Goal: Task Accomplishment & Management: Manage account settings

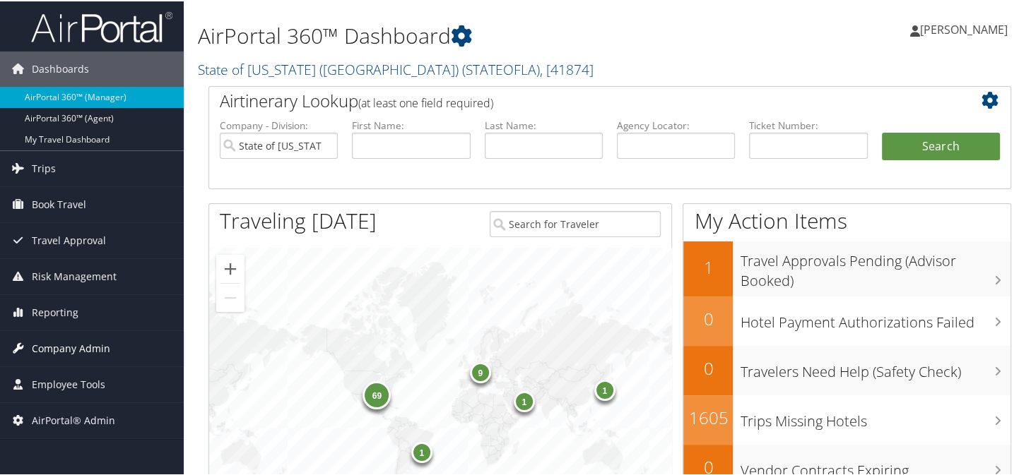
click at [76, 345] on span "Company Admin" at bounding box center [71, 347] width 78 height 35
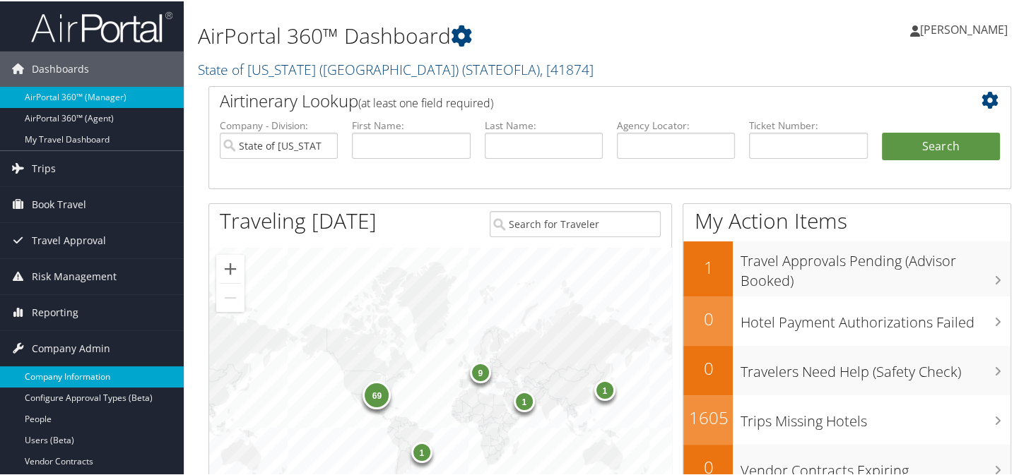
click at [64, 374] on link "Company Information" at bounding box center [92, 375] width 184 height 21
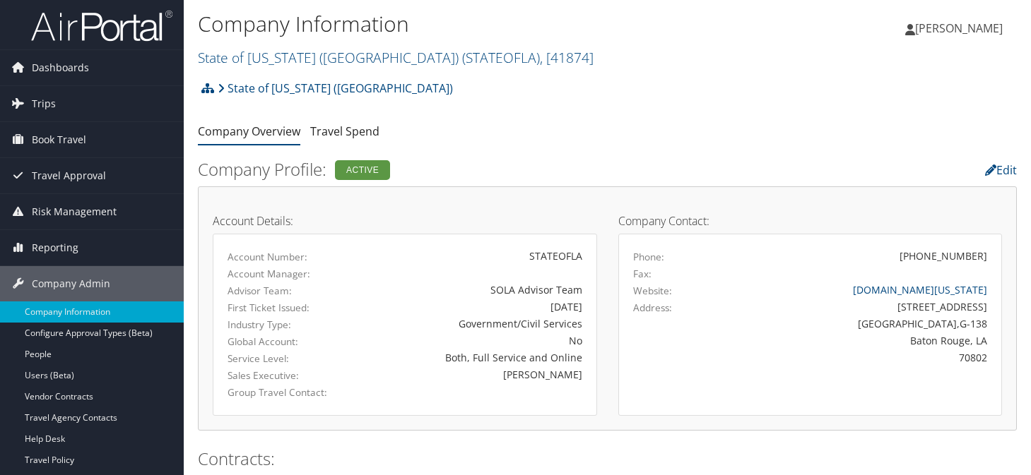
click at [264, 51] on link "State of [US_STATE] (SOLA) ( STATEOFLA ) , [ 41874 ]" at bounding box center [396, 57] width 396 height 19
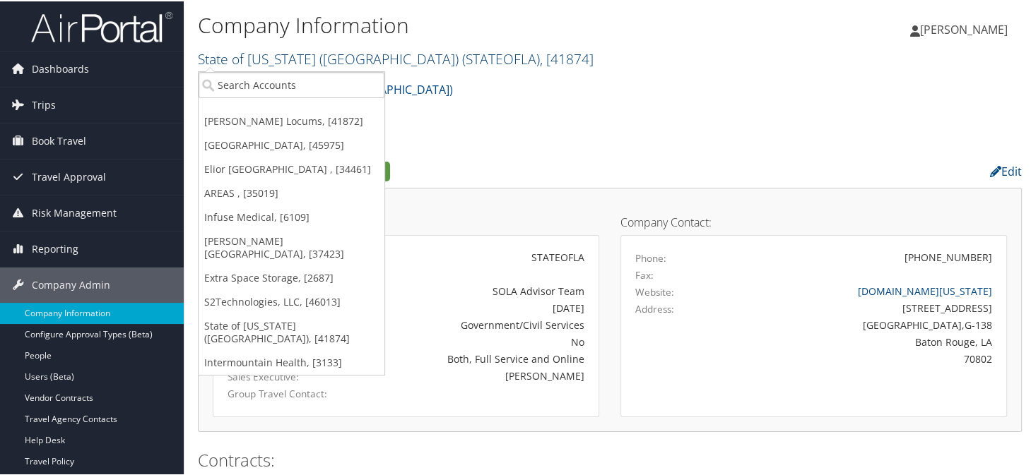
click at [283, 58] on link "State of Louisiana (SOLA) ( STATEOFLA ) , [ 41874 ]" at bounding box center [396, 57] width 396 height 19
click at [292, 86] on input "search" at bounding box center [292, 84] width 186 height 26
type input "eutro"
click at [509, 84] on div "State of Louisiana (SOLA) Account Structure State of Louisiana (SOLA) (STATEOFL…" at bounding box center [610, 93] width 824 height 38
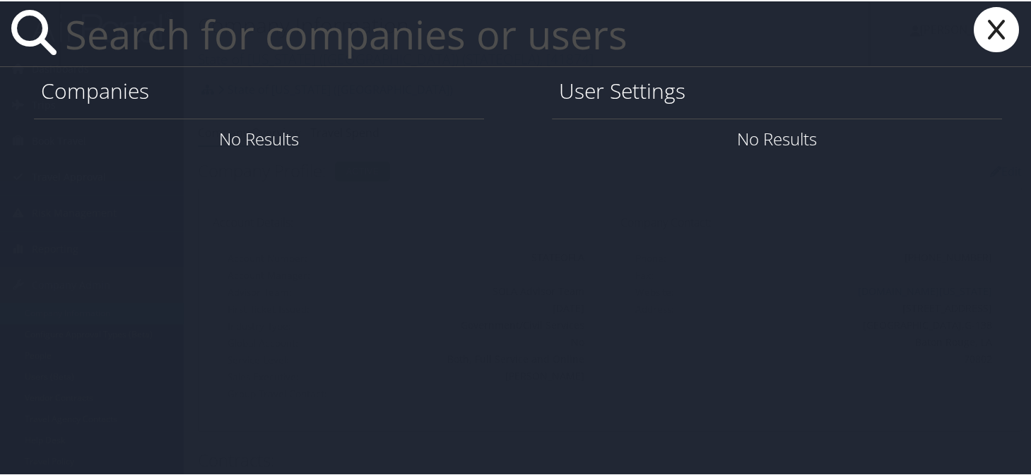
paste input "alexis.fischer@eutrophix.com"
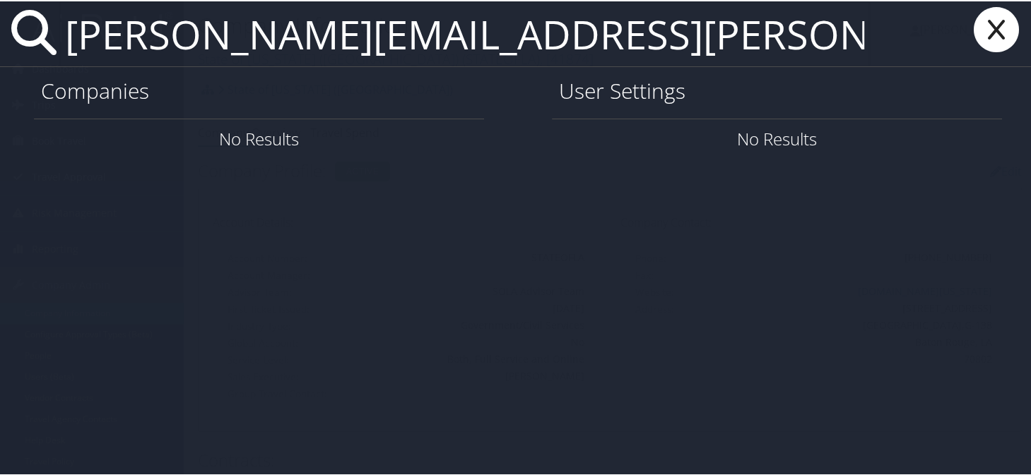
type input "alexis.fischer@eutrophix.com"
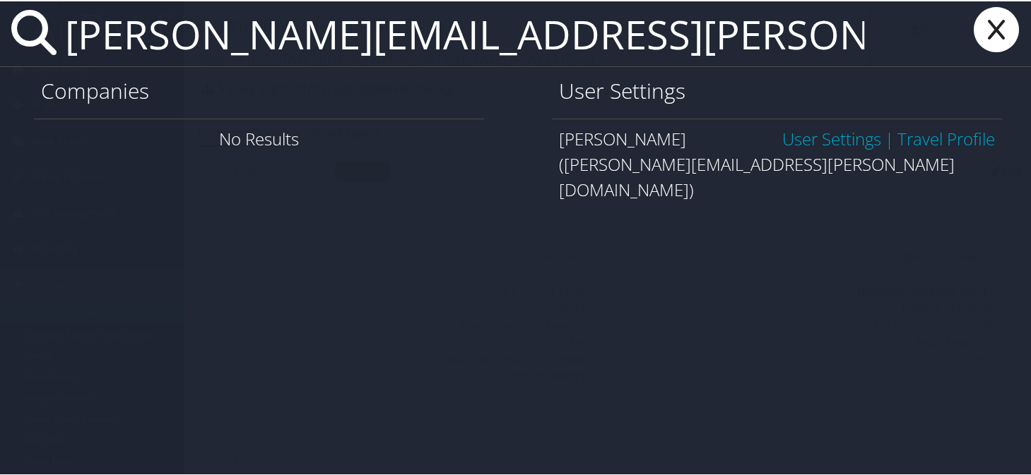
click at [788, 139] on link "User Settings" at bounding box center [831, 137] width 99 height 23
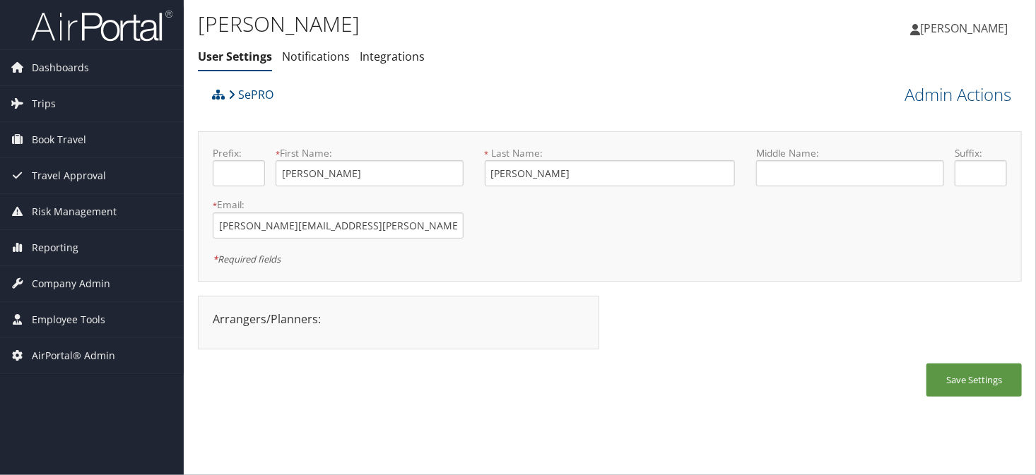
drag, startPoint x: 62, startPoint y: 96, endPoint x: 64, endPoint y: 124, distance: 27.6
click at [61, 97] on link "Trips" at bounding box center [92, 103] width 184 height 35
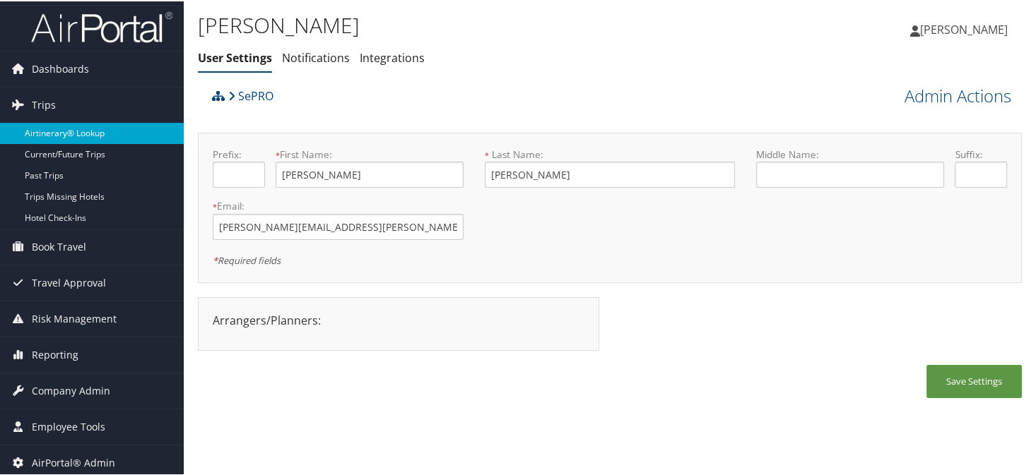
click at [68, 136] on link "Airtinerary® Lookup" at bounding box center [92, 132] width 184 height 21
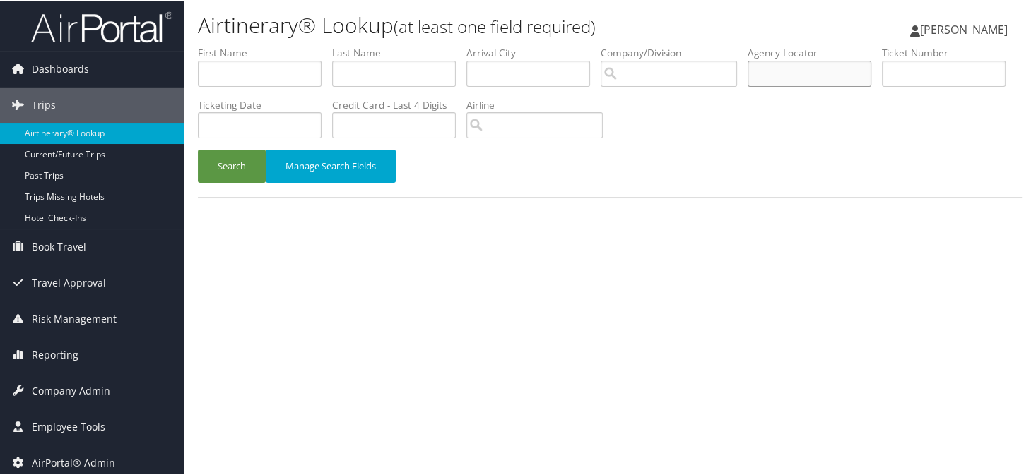
click at [786, 79] on input "text" at bounding box center [809, 72] width 124 height 26
type input "b"
click at [198, 148] on button "Search" at bounding box center [232, 164] width 68 height 33
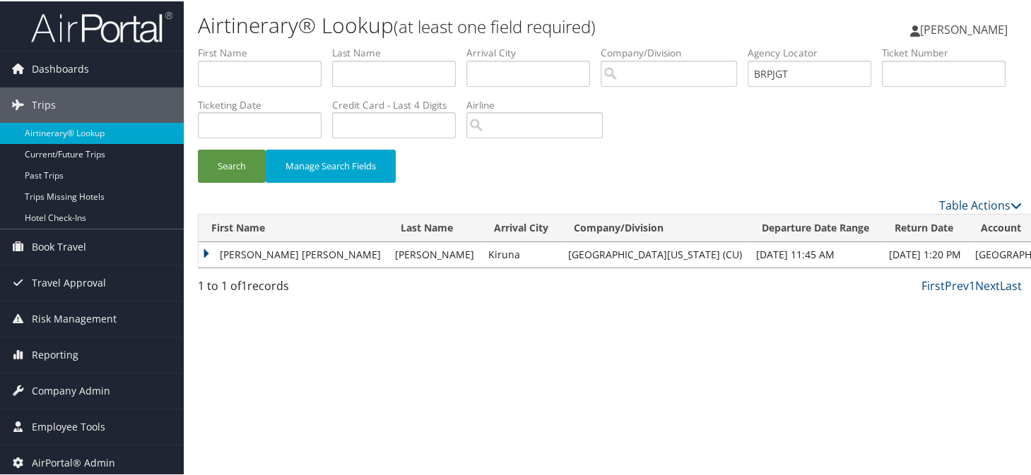
click at [208, 251] on td "LEIF ERIC ROBIN" at bounding box center [293, 253] width 189 height 25
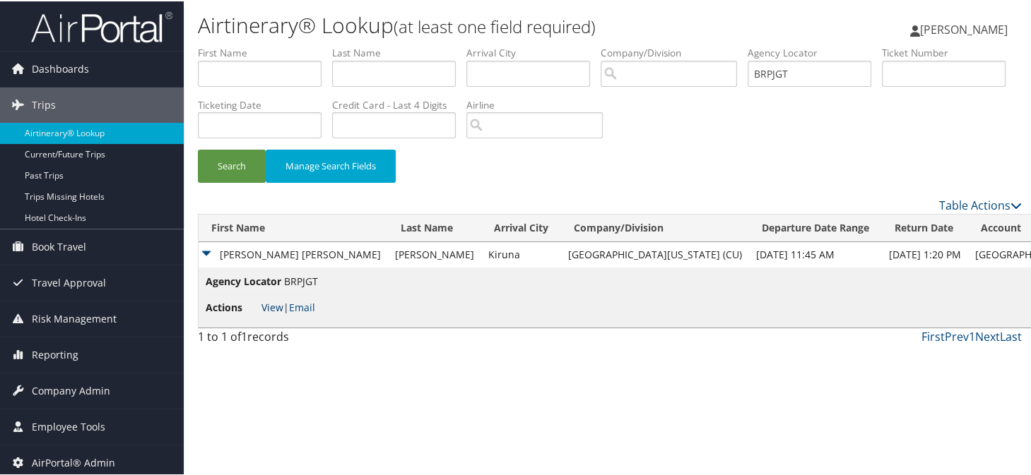
click at [276, 306] on link "View" at bounding box center [272, 306] width 22 height 13
click at [822, 73] on input "BRPJGT" at bounding box center [809, 72] width 124 height 26
type input "B"
click at [198, 148] on button "Search" at bounding box center [232, 164] width 68 height 33
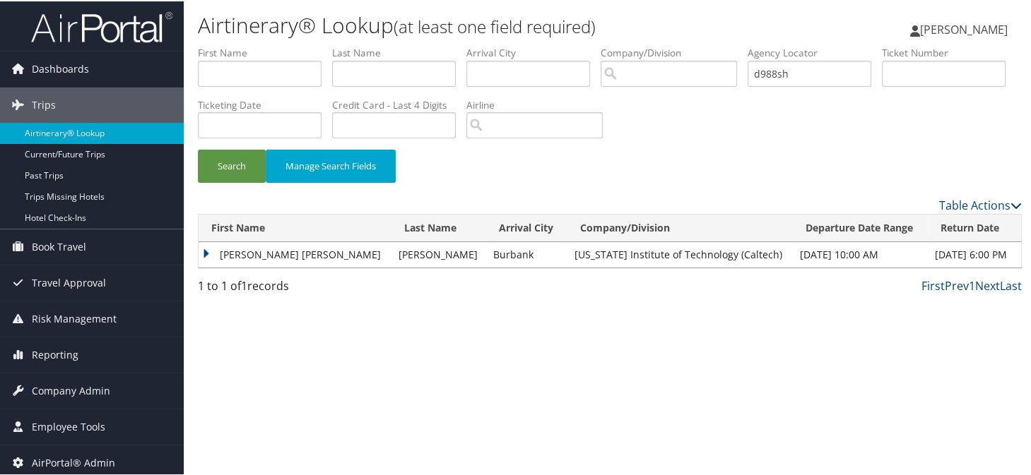
click at [194, 251] on div "Airtinerary® Lookup (at least one field required) Sonya Marmolejo Sonya Marmole…" at bounding box center [610, 237] width 852 height 475
click at [203, 250] on td "JACLYN RENEE" at bounding box center [295, 253] width 192 height 25
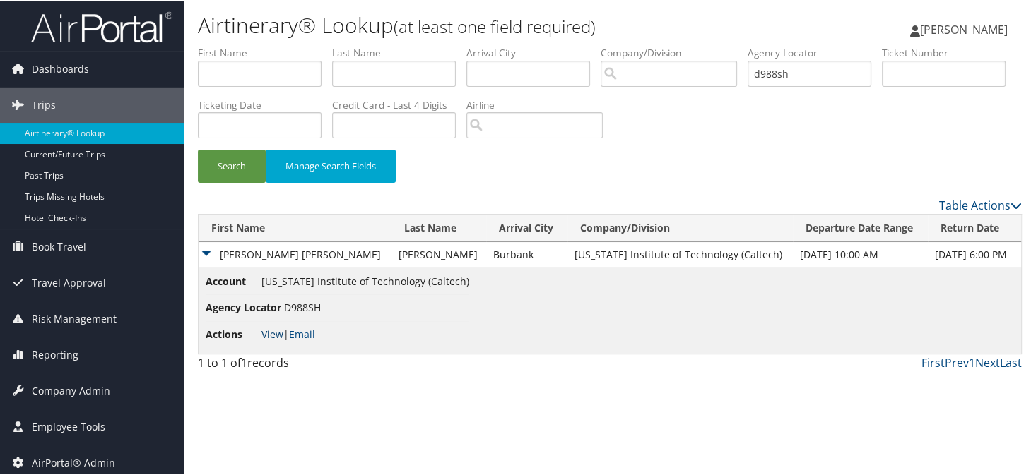
click at [276, 326] on link "View" at bounding box center [272, 332] width 22 height 13
click at [822, 69] on input "d988sh" at bounding box center [809, 72] width 124 height 26
type input "d"
type input "d8xd4w"
click at [198, 148] on button "Search" at bounding box center [232, 164] width 68 height 33
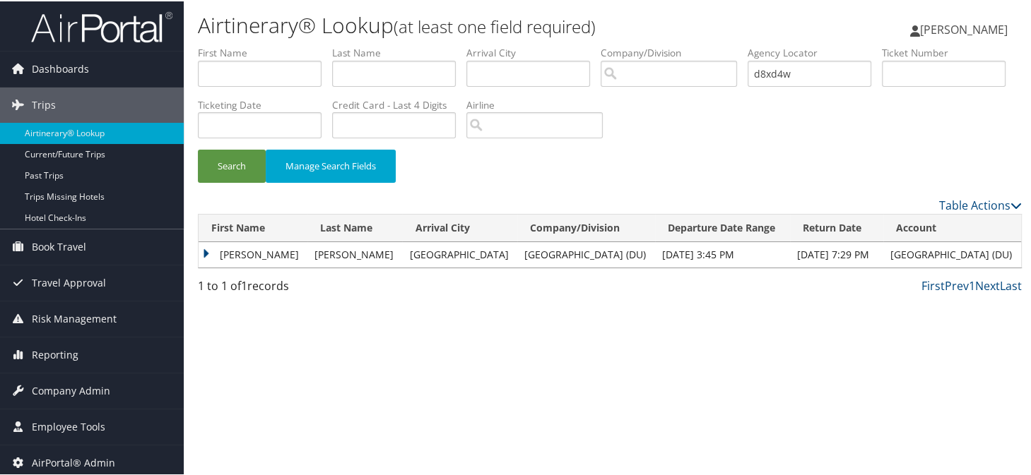
click at [209, 247] on td "STACEY LYNN" at bounding box center [253, 253] width 109 height 25
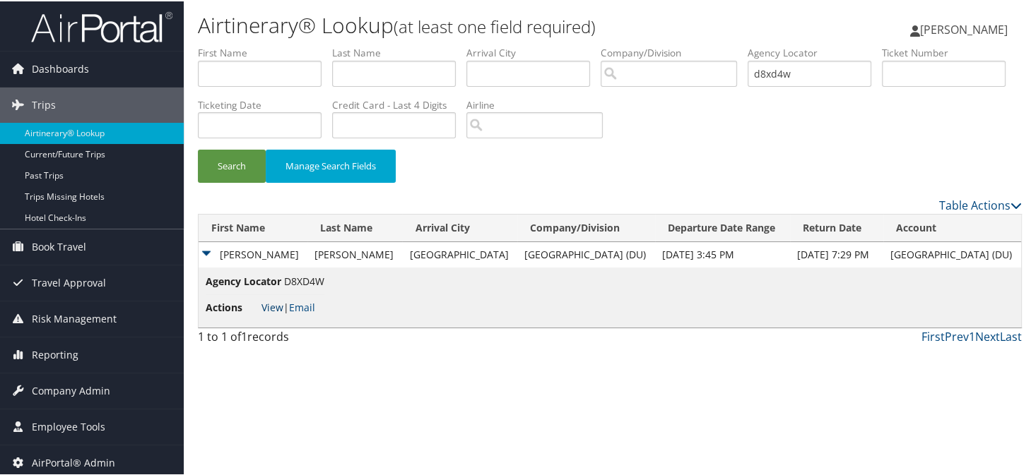
click at [273, 309] on link "View" at bounding box center [272, 306] width 22 height 13
click at [564, 170] on div "Search Manage Search Fields" at bounding box center [609, 171] width 845 height 47
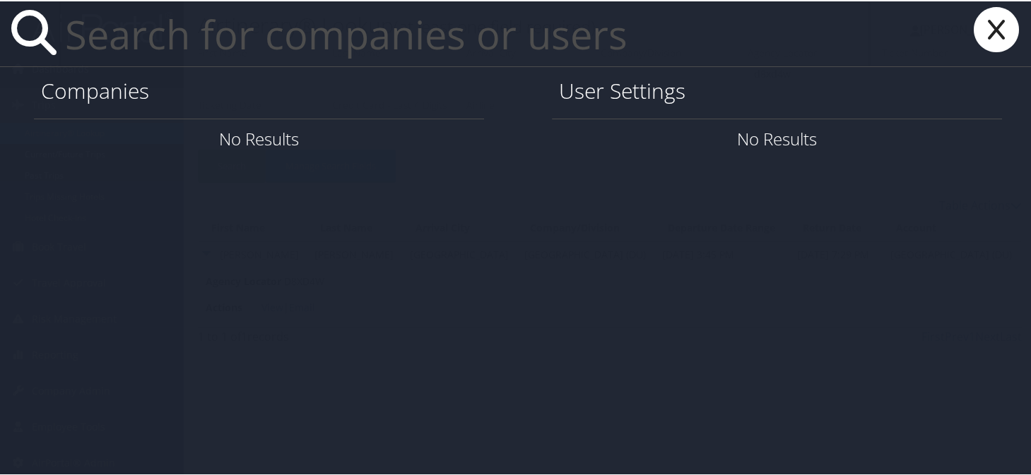
paste input "cathy.oberbeck@imail.org"
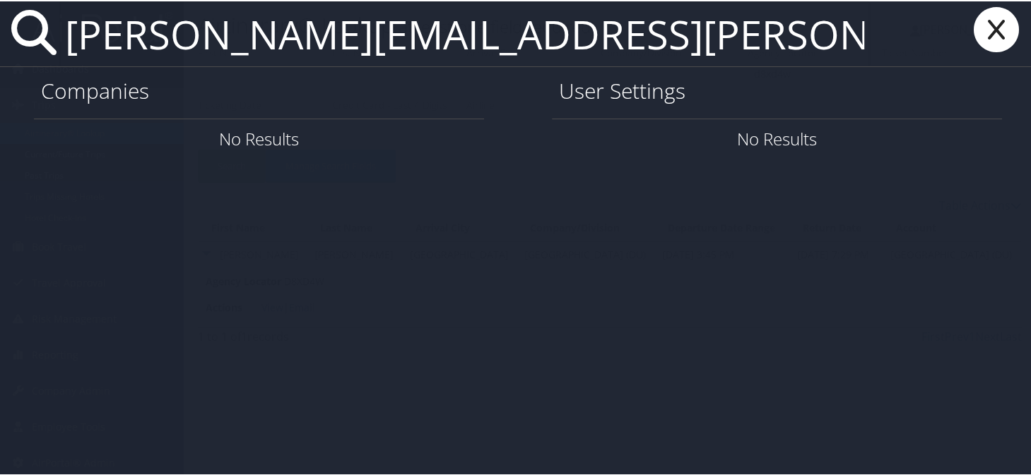
type input "cathy.oberbeck@imail.org"
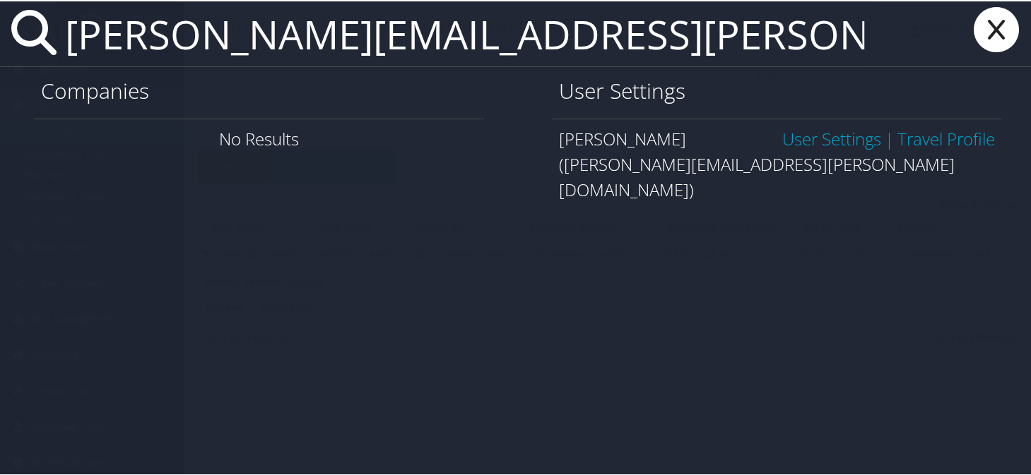
click at [981, 25] on icon at bounding box center [996, 28] width 57 height 45
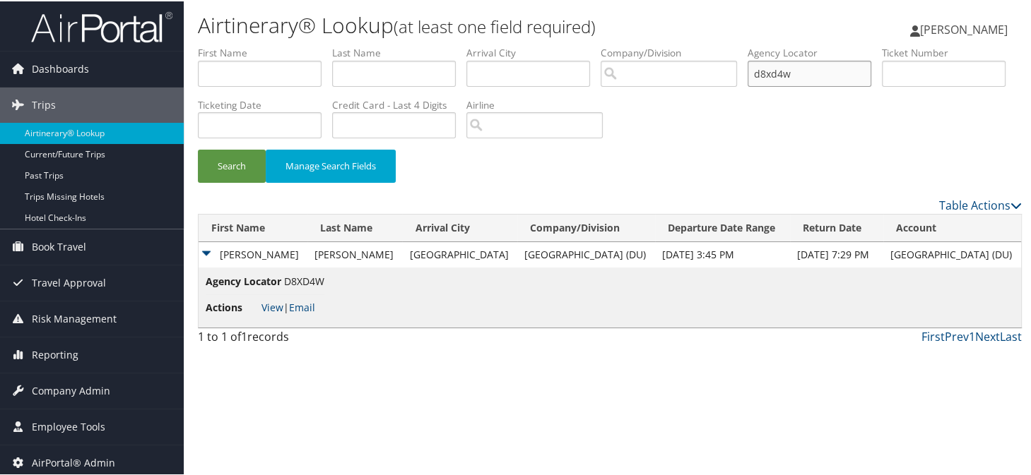
drag, startPoint x: 834, startPoint y: 80, endPoint x: 769, endPoint y: 81, distance: 65.7
click at [769, 45] on ul "First Name Last Name Departure City Arrival City Company/Division Airport/City …" at bounding box center [610, 45] width 824 height 0
type input "d9bq75"
click at [198, 148] on button "Search" at bounding box center [232, 164] width 68 height 33
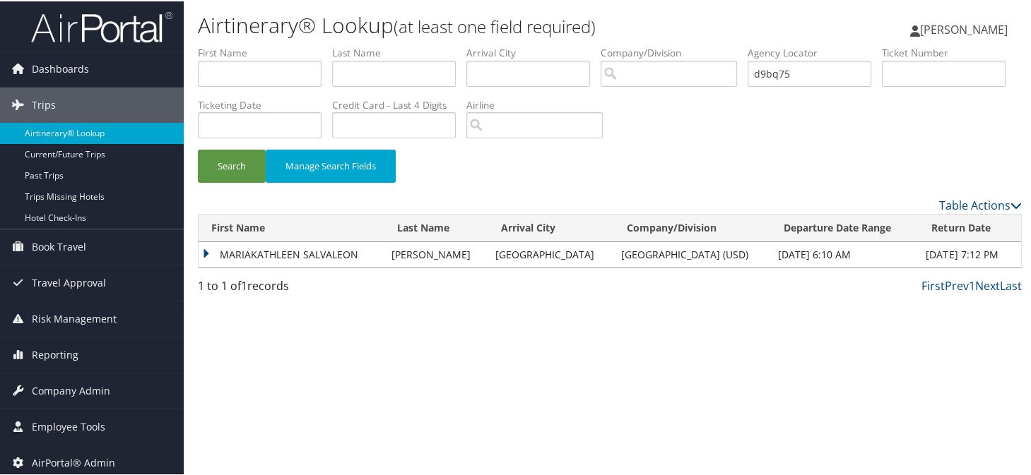
click at [205, 251] on td "MARIAKATHLEEN SALVALEON" at bounding box center [292, 253] width 186 height 25
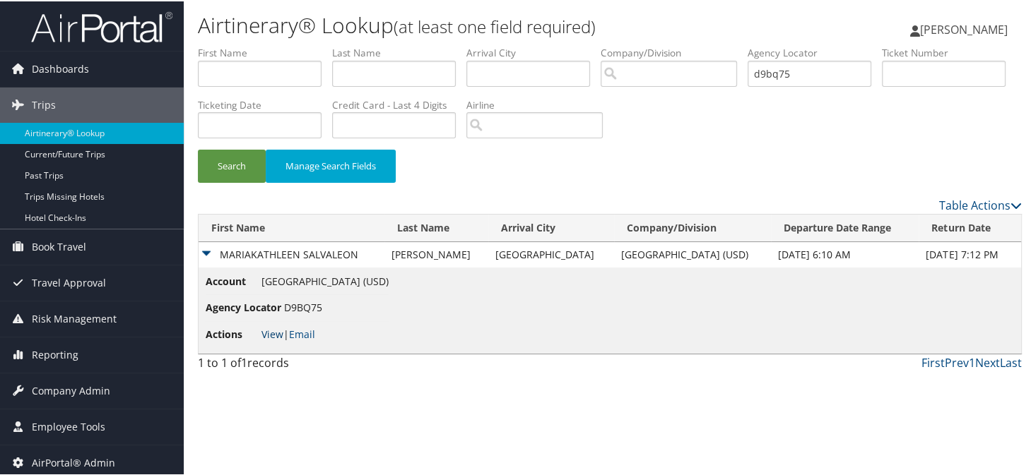
click at [269, 331] on link "View" at bounding box center [272, 332] width 22 height 13
drag, startPoint x: 808, startPoint y: 73, endPoint x: 670, endPoint y: 76, distance: 138.5
click at [747, 45] on ul "First Name Last Name Departure City Arrival City Company/Division Airport/City …" at bounding box center [610, 45] width 824 height 0
click at [49, 213] on link "Hotel Check-ins" at bounding box center [92, 216] width 184 height 21
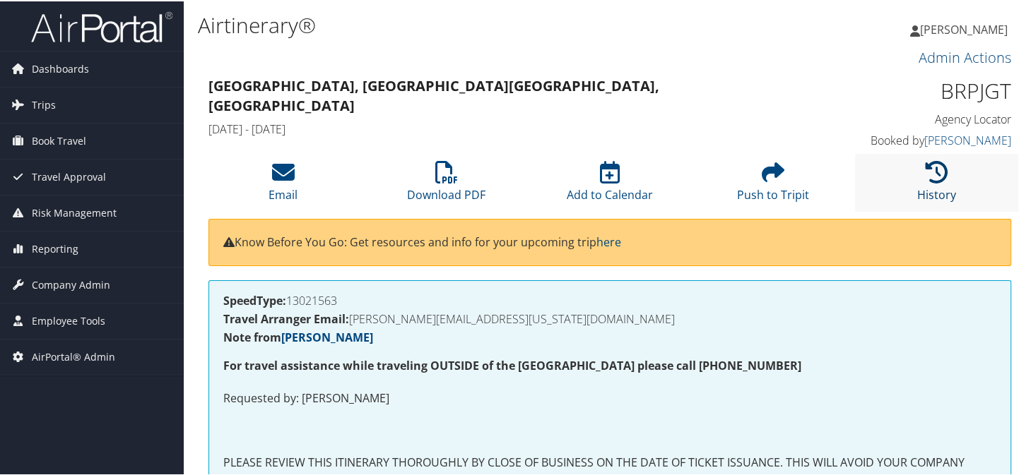
click at [926, 181] on icon at bounding box center [936, 171] width 23 height 23
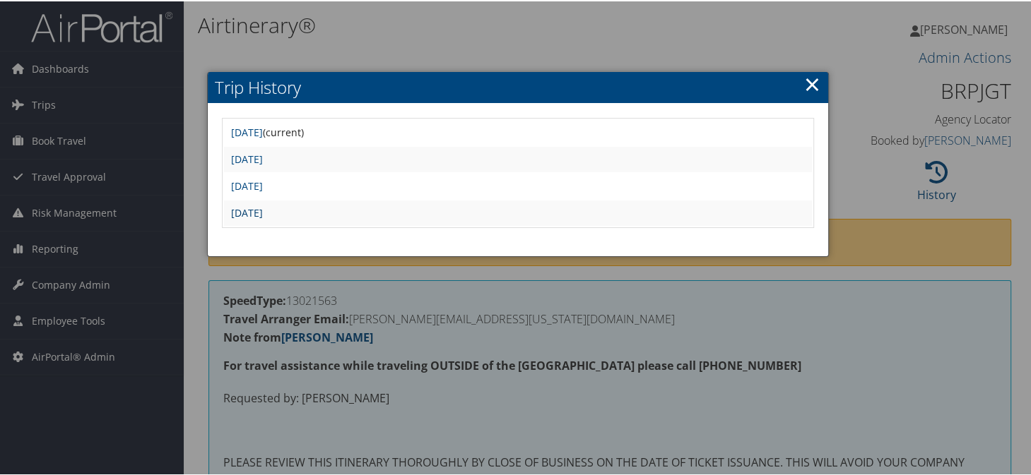
click at [263, 211] on link "[DATE]" at bounding box center [247, 211] width 32 height 13
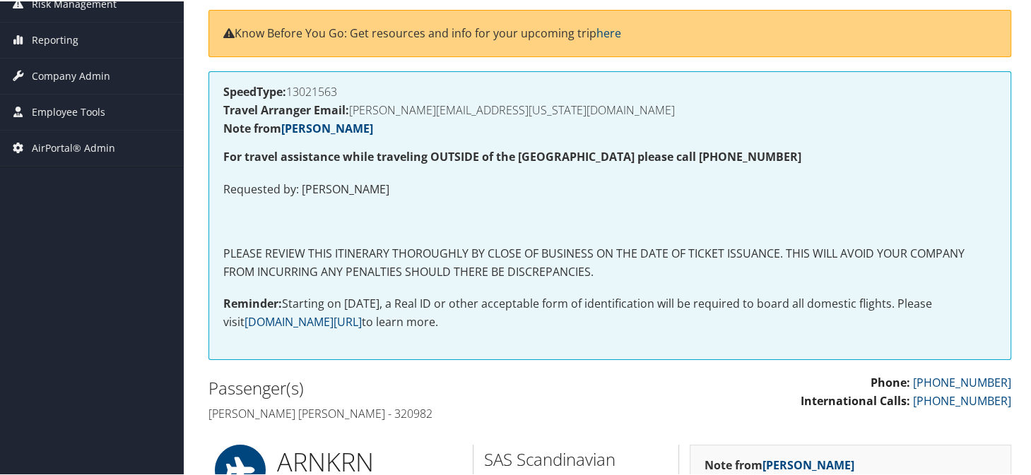
scroll to position [141, 0]
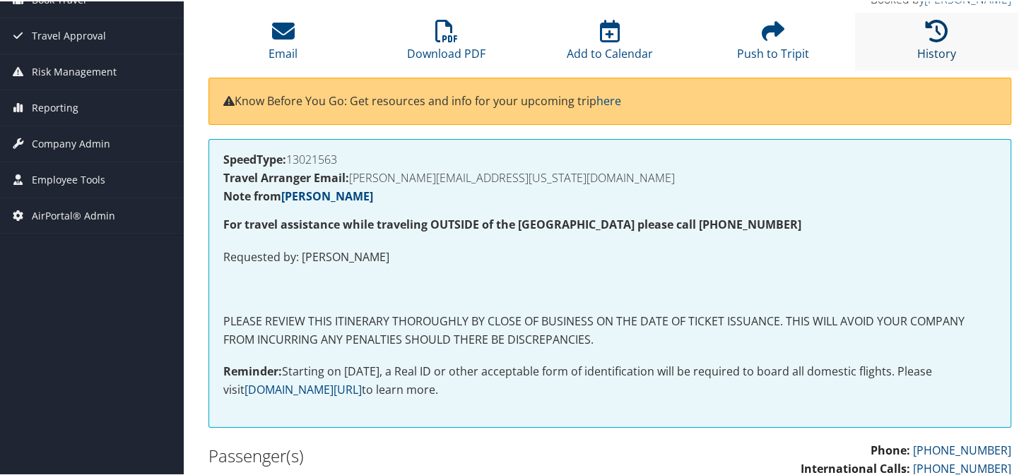
click at [932, 49] on link "History" at bounding box center [936, 43] width 39 height 34
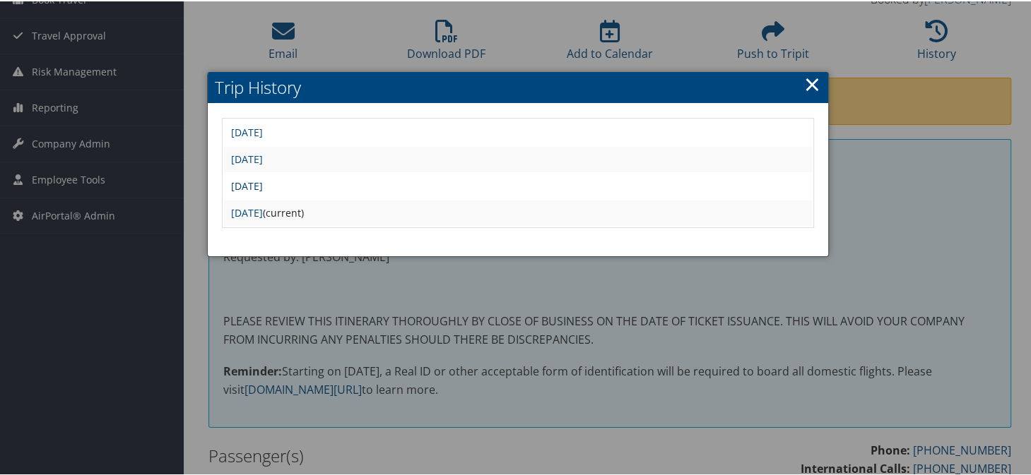
click at [261, 180] on link "[DATE]" at bounding box center [247, 184] width 32 height 13
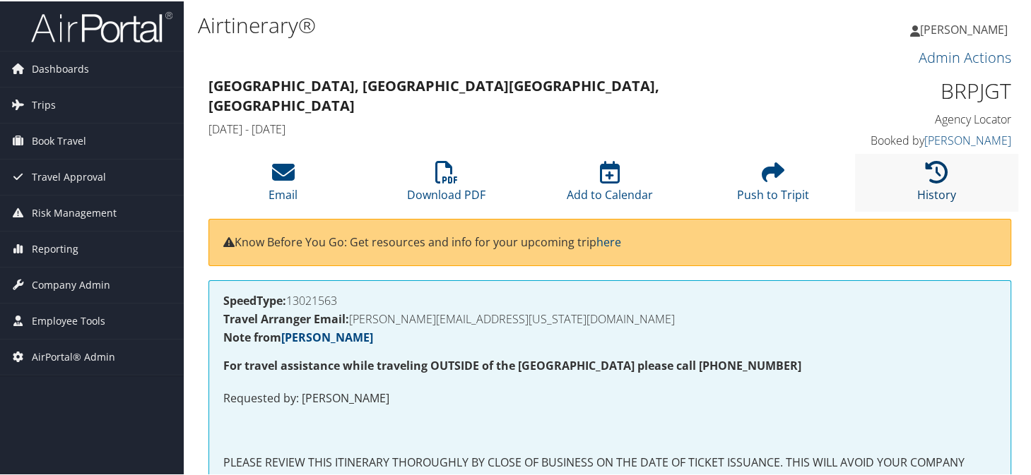
click at [934, 177] on icon at bounding box center [936, 171] width 23 height 23
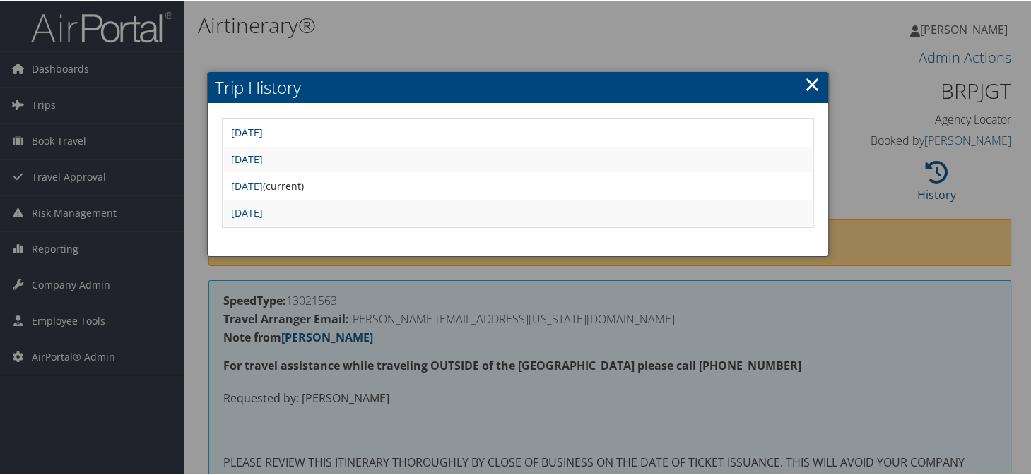
click at [263, 126] on link "[DATE]" at bounding box center [247, 130] width 32 height 13
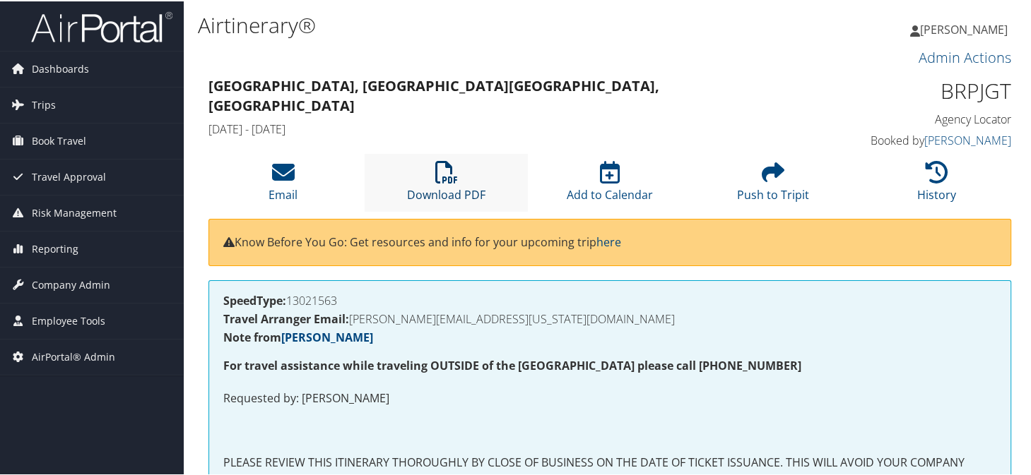
click at [438, 178] on icon at bounding box center [446, 171] width 23 height 23
click at [948, 195] on link "History" at bounding box center [936, 184] width 39 height 34
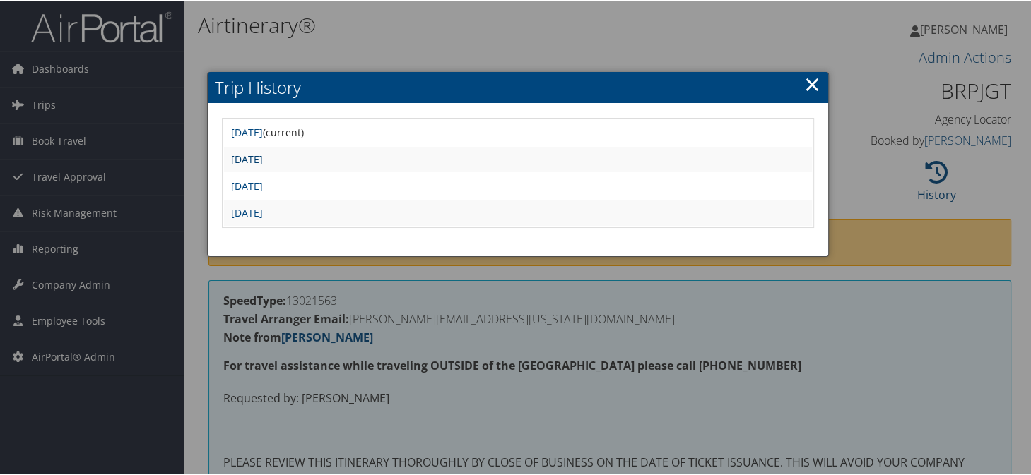
click at [263, 158] on link "[DATE]" at bounding box center [247, 157] width 32 height 13
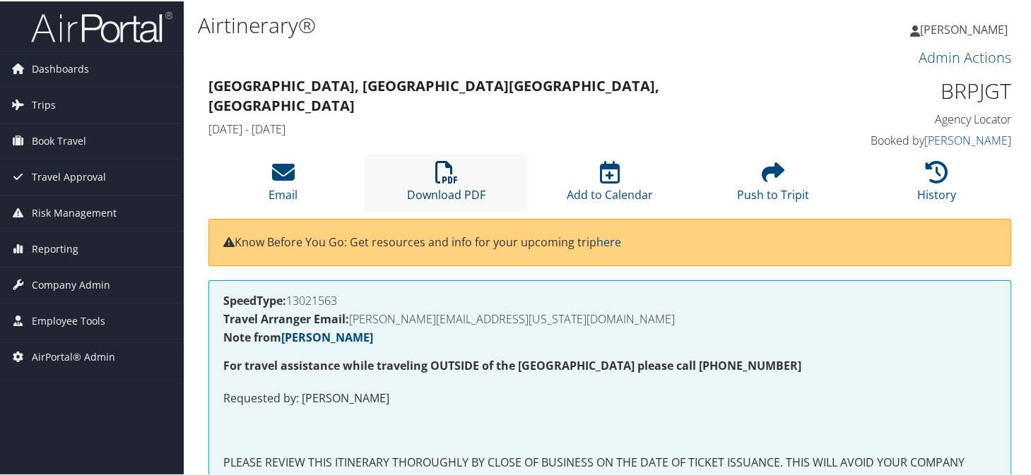
click at [444, 172] on icon at bounding box center [446, 171] width 23 height 23
click at [925, 175] on icon at bounding box center [936, 171] width 23 height 23
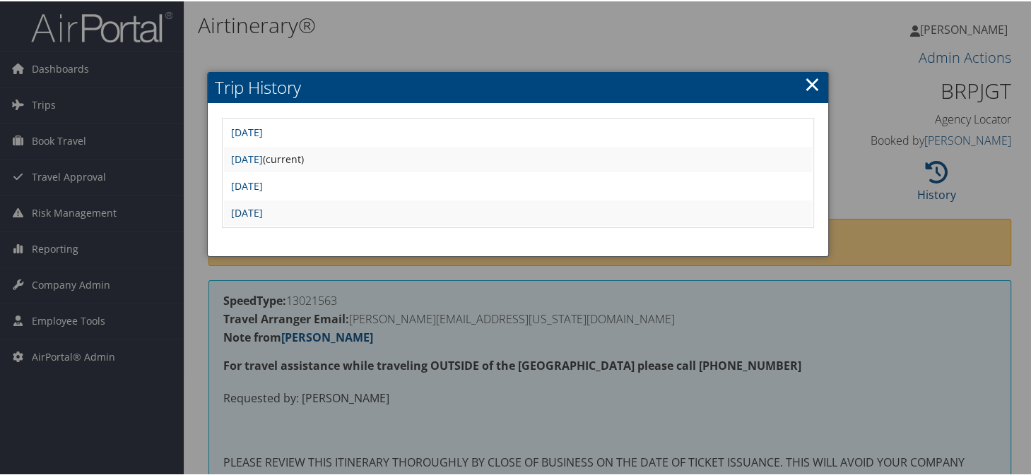
click at [263, 211] on link "[DATE]" at bounding box center [247, 211] width 32 height 13
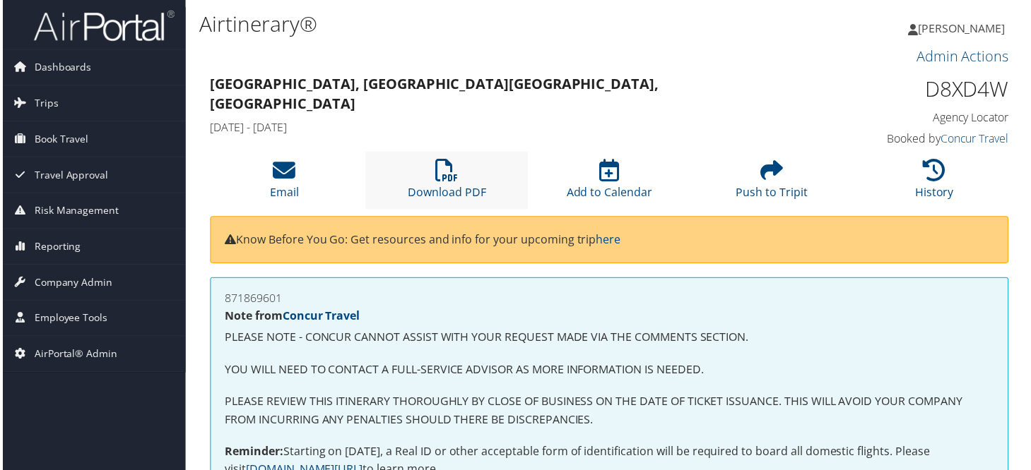
click at [456, 182] on li "Download PDF" at bounding box center [446, 181] width 163 height 57
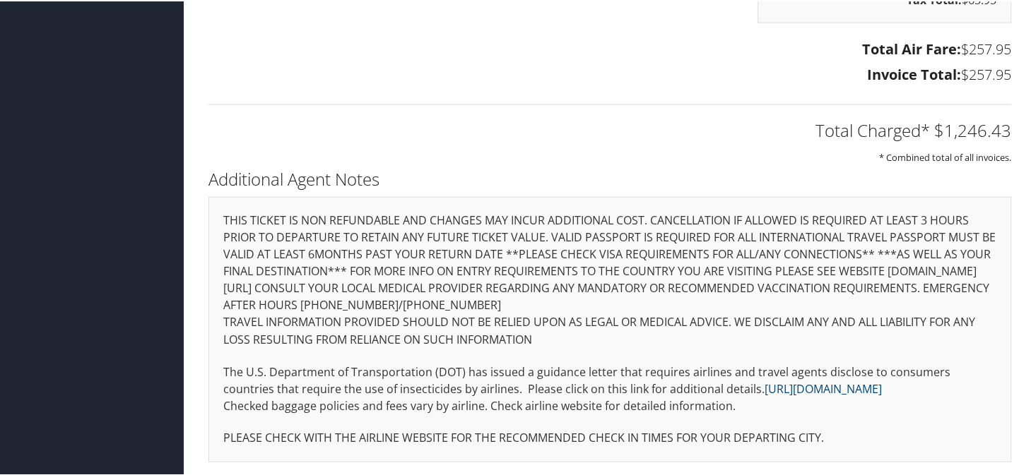
scroll to position [2831, 0]
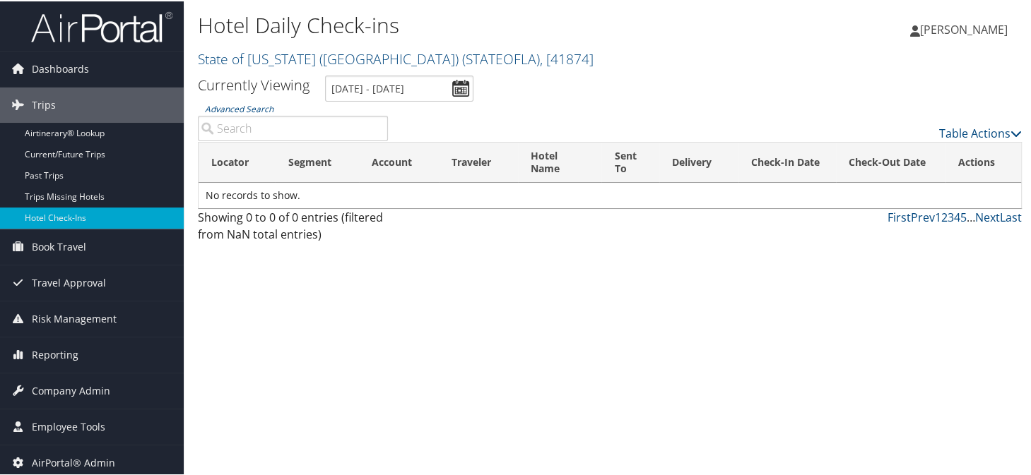
click at [234, 124] on input "Advanced Search" at bounding box center [293, 126] width 190 height 25
paste input "D8S5WZ"
type input "D8S5WZ"
click at [260, 58] on link "State of Louisiana (SOLA) ( STATEOFLA ) , [ 41874 ]" at bounding box center [396, 57] width 396 height 19
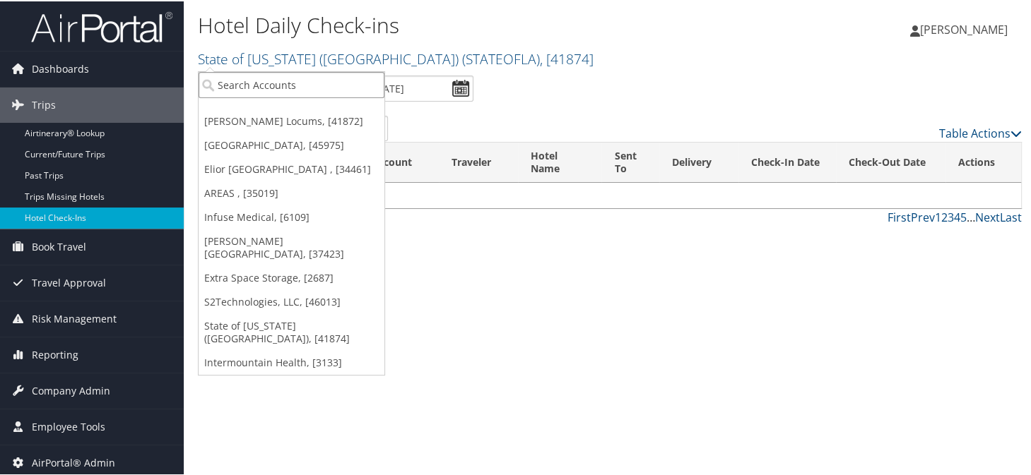
click at [253, 90] on input "search" at bounding box center [292, 84] width 186 height 26
type input "bhate"
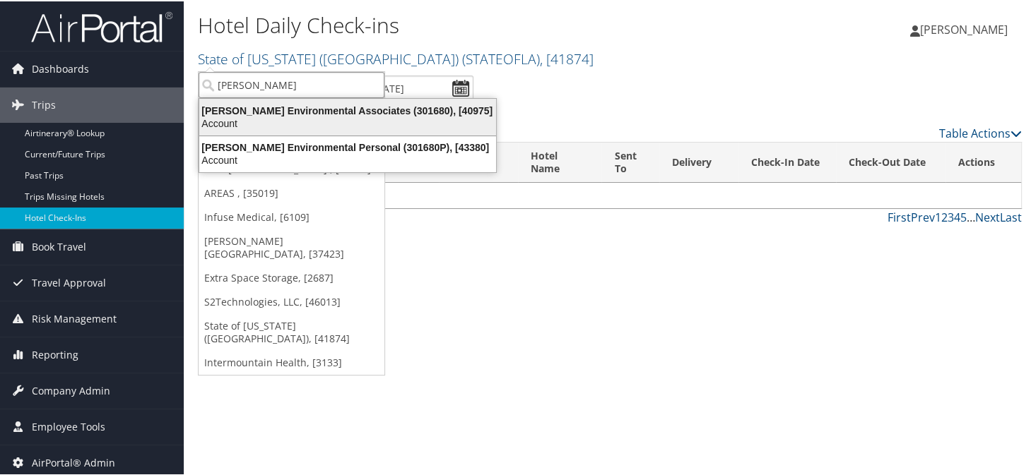
click at [327, 119] on div "Account" at bounding box center [348, 122] width 314 height 13
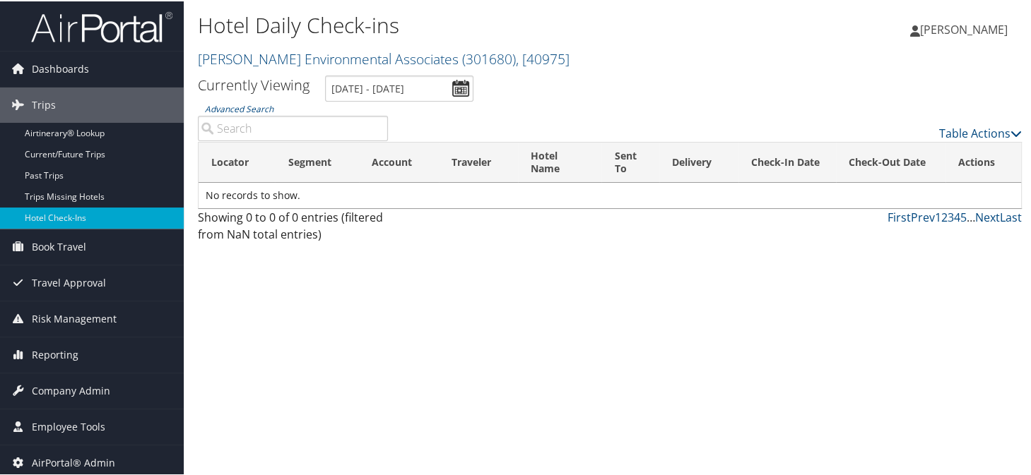
click at [316, 124] on input "Advanced Search" at bounding box center [293, 126] width 190 height 25
click at [467, 85] on input "9/4/2025 - 9/4/2025" at bounding box center [399, 87] width 148 height 26
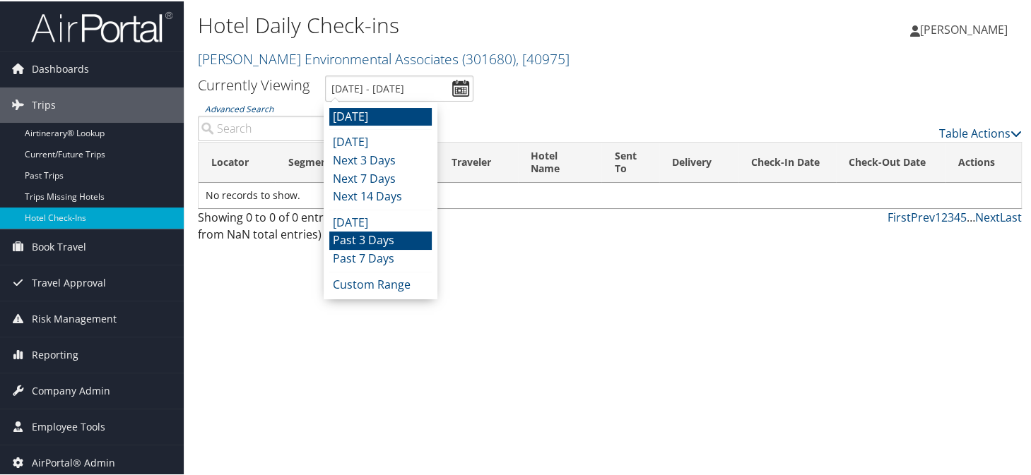
click at [355, 244] on li "Past 3 Days" at bounding box center [380, 239] width 102 height 18
type input "8/31/2025 - 9/3/2025"
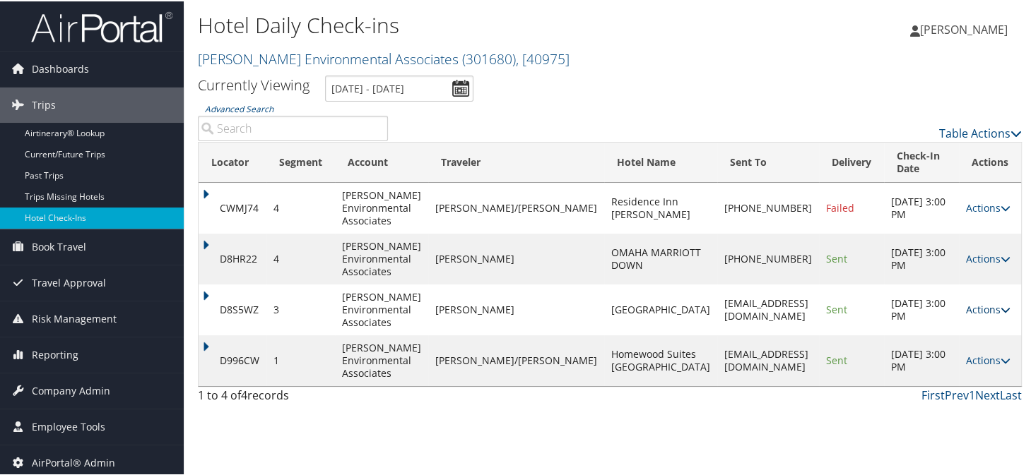
click at [982, 311] on link "Actions" at bounding box center [988, 308] width 45 height 13
click at [904, 350] on link "Logs" at bounding box center [939, 353] width 121 height 24
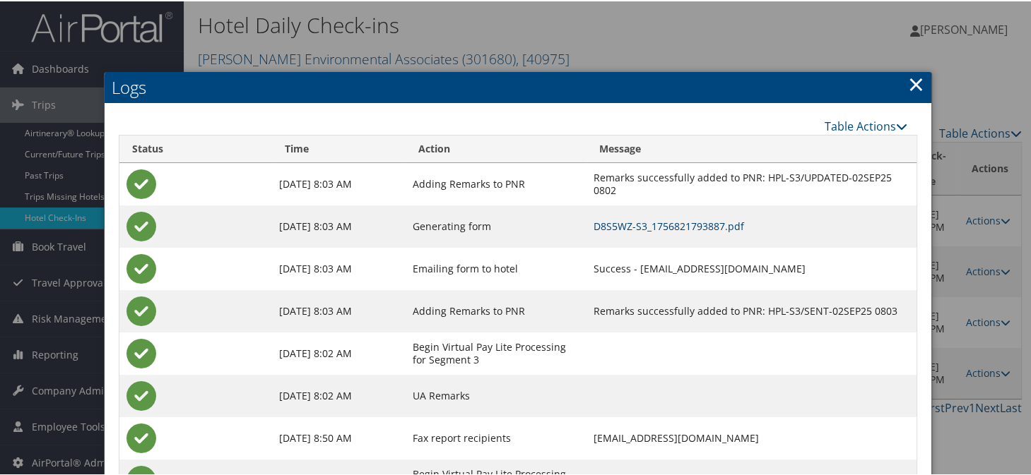
click at [593, 228] on link "D8S5WZ-S3_1756821793887.pdf" at bounding box center [668, 224] width 150 height 13
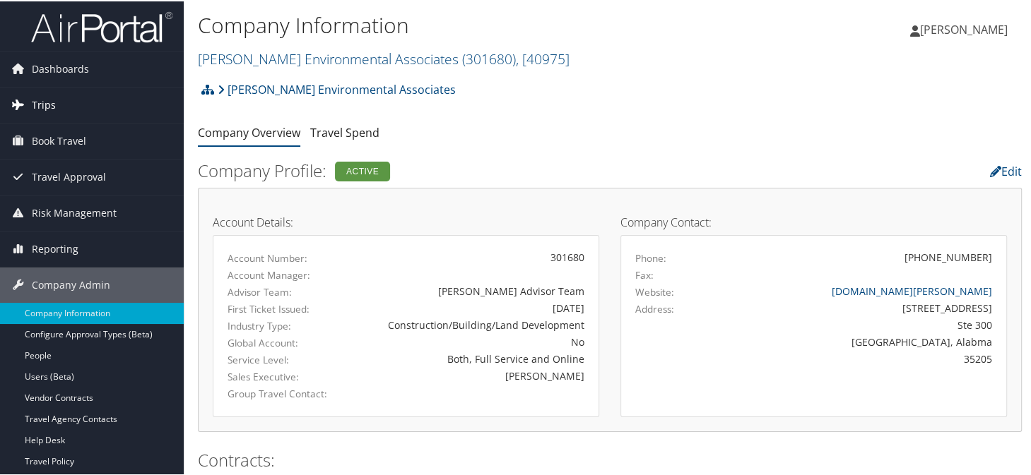
click at [49, 111] on span "Trips" at bounding box center [44, 103] width 24 height 35
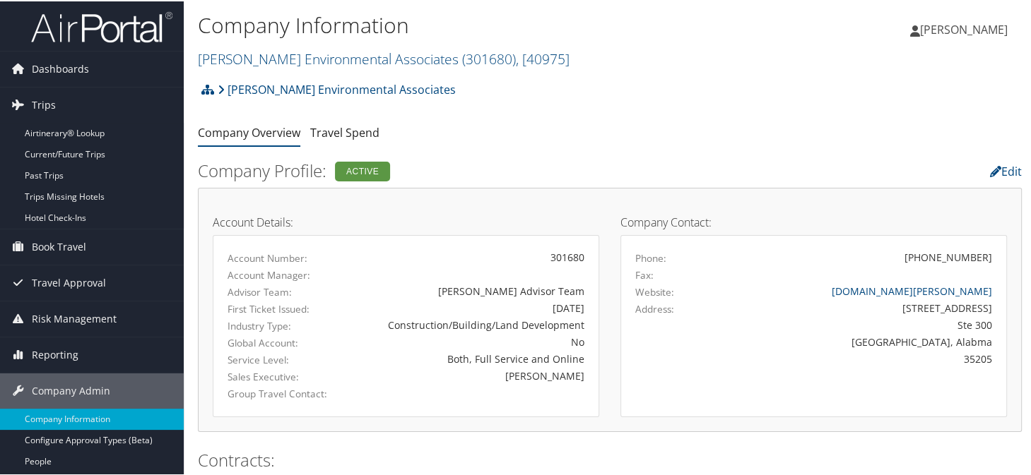
drag, startPoint x: 52, startPoint y: 129, endPoint x: 429, endPoint y: 167, distance: 378.5
click at [52, 131] on link "Airtinerary® Lookup" at bounding box center [92, 132] width 184 height 21
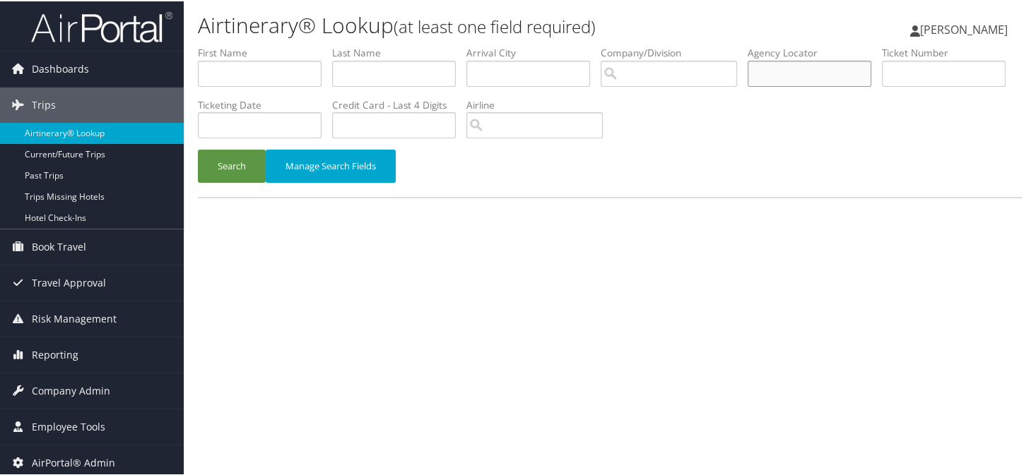
paste input "D9BQ75"
type input "D9BQ75"
click at [232, 165] on button "Search" at bounding box center [232, 164] width 68 height 33
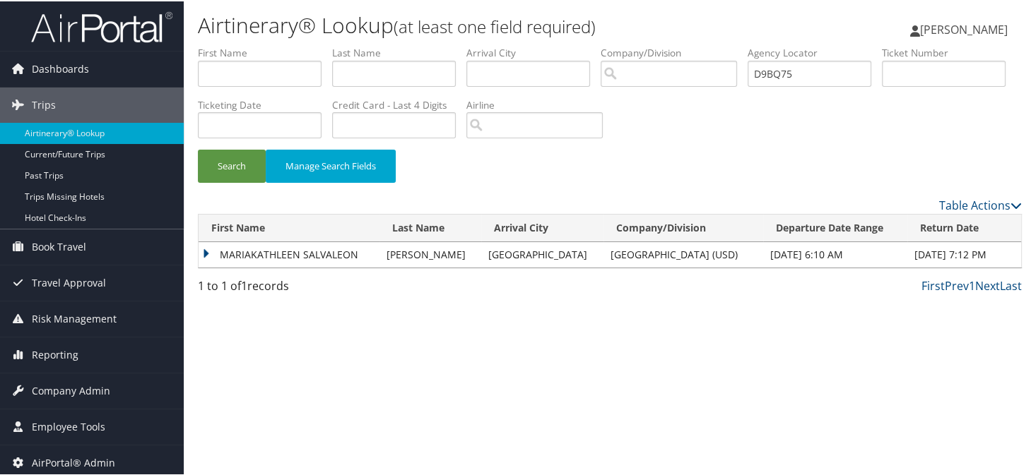
click at [209, 251] on td "MARIAKATHLEEN SALVALEON" at bounding box center [289, 253] width 181 height 25
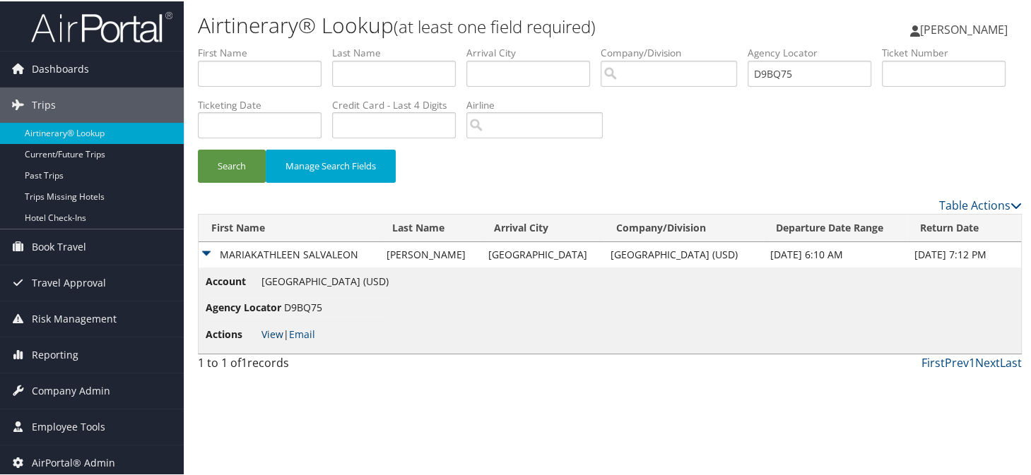
click at [267, 334] on link "View" at bounding box center [272, 332] width 22 height 13
click at [67, 393] on span "Company Admin" at bounding box center [71, 389] width 78 height 35
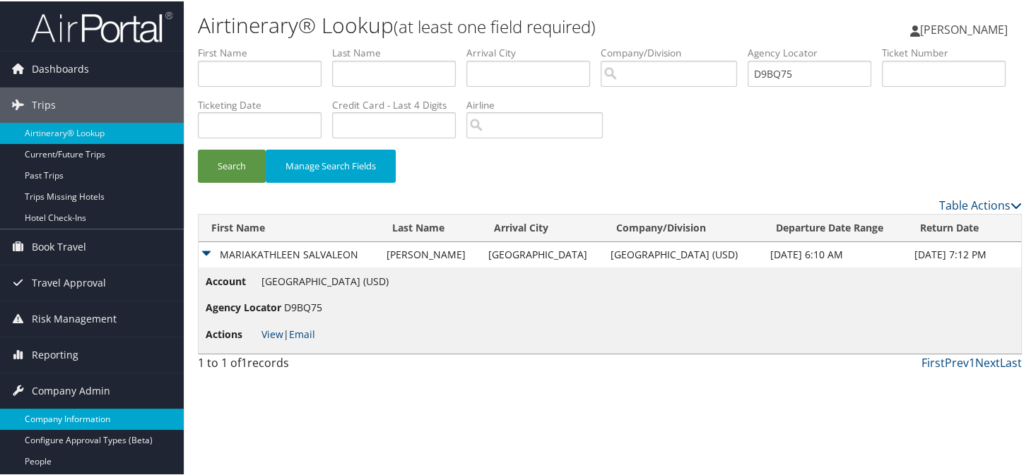
click at [64, 409] on link "Company Information" at bounding box center [92, 418] width 184 height 21
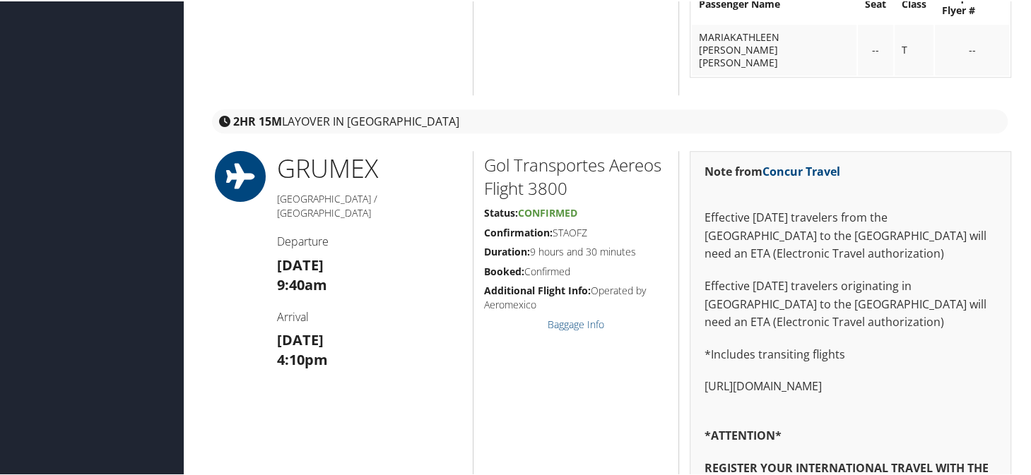
scroll to position [989, 0]
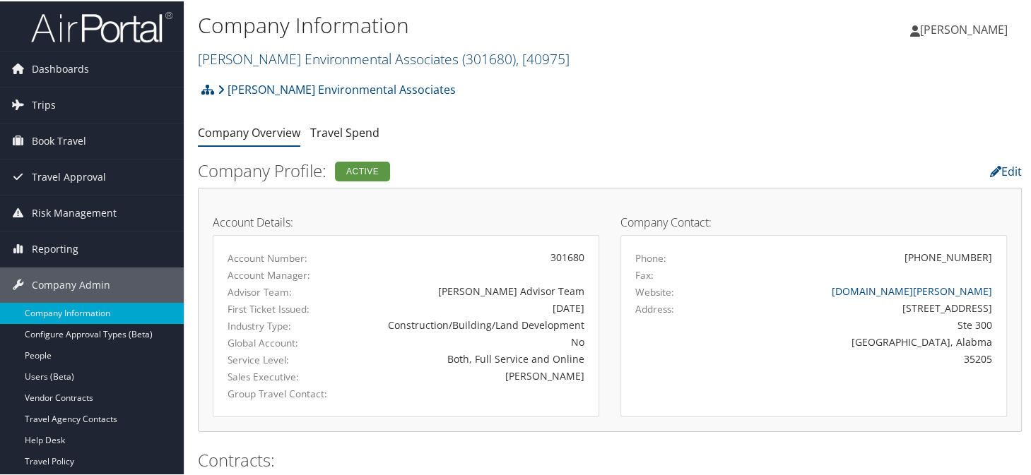
click at [280, 52] on link "Bhate Environmental Associates ( 301680 ) , [ 40975 ]" at bounding box center [384, 57] width 372 height 19
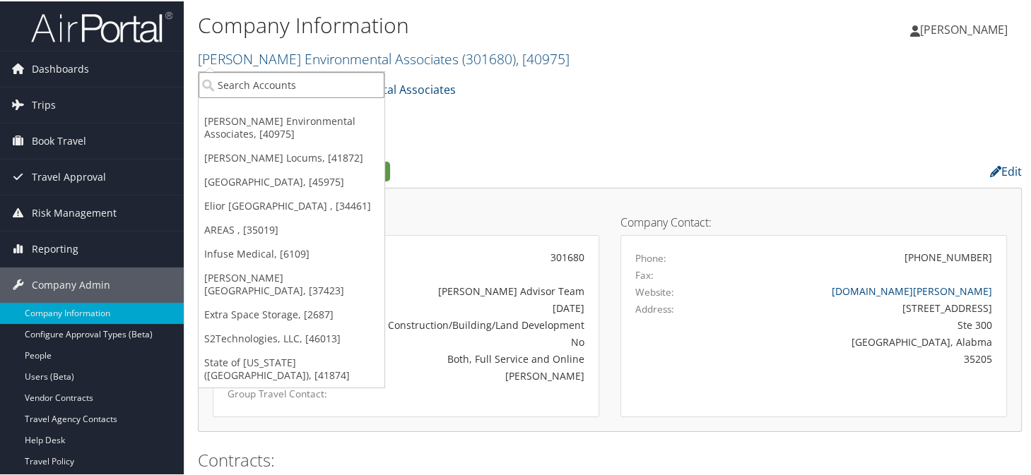
click at [283, 78] on input "search" at bounding box center [292, 84] width 186 height 26
type input "state of loui"
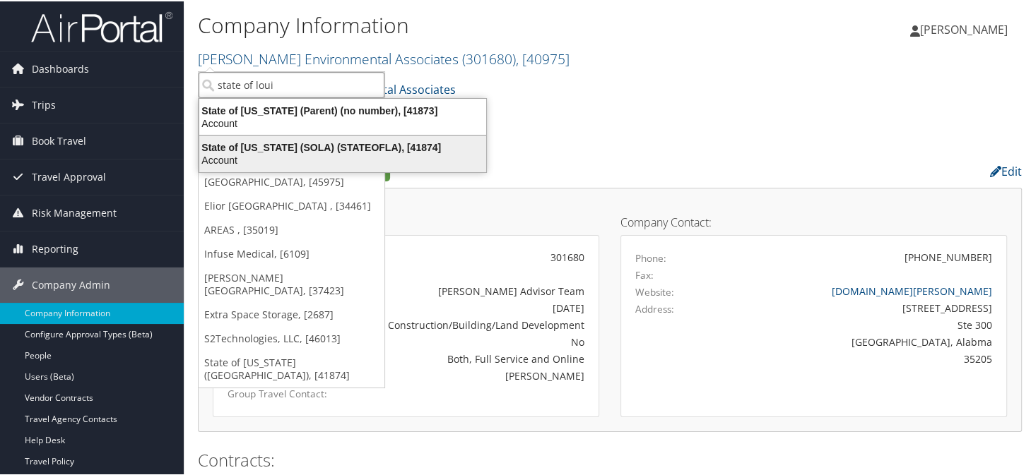
click at [300, 155] on div "Account" at bounding box center [343, 159] width 304 height 13
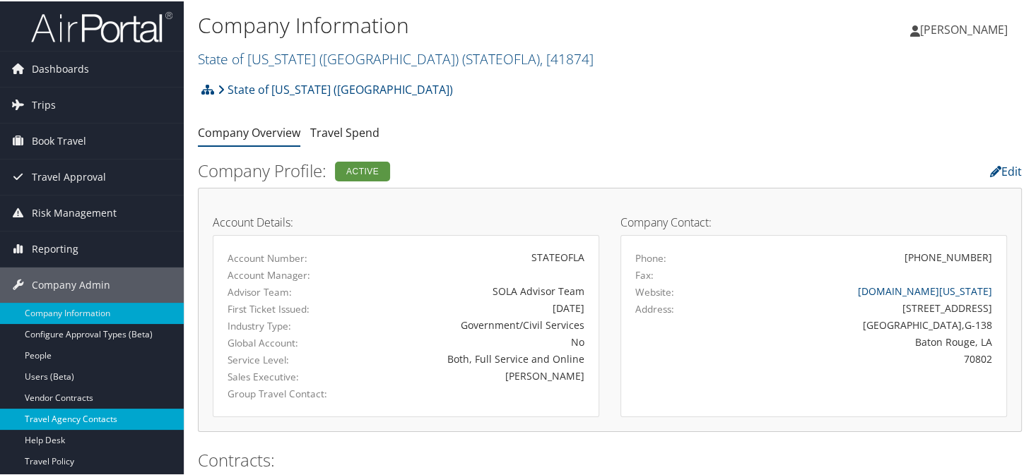
click at [80, 418] on link "Travel Agency Contacts" at bounding box center [92, 418] width 184 height 21
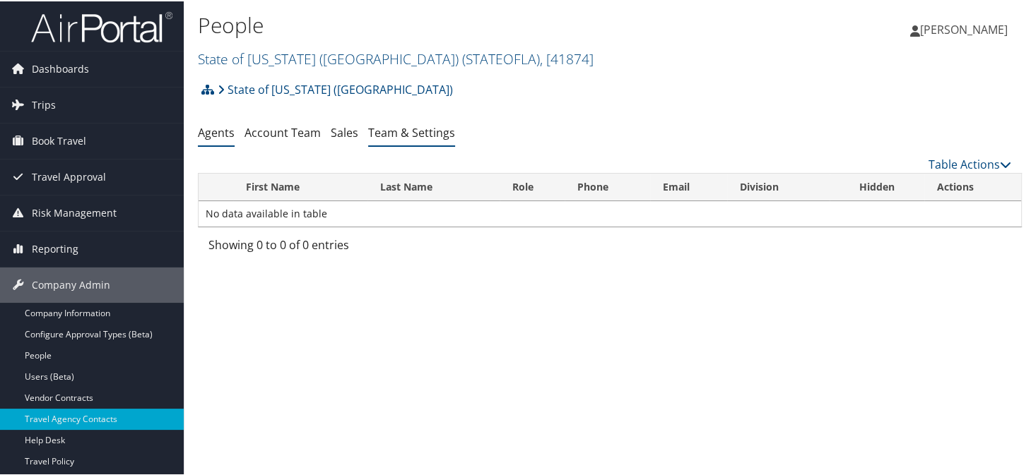
click at [405, 131] on link "Team & Settings" at bounding box center [411, 132] width 87 height 16
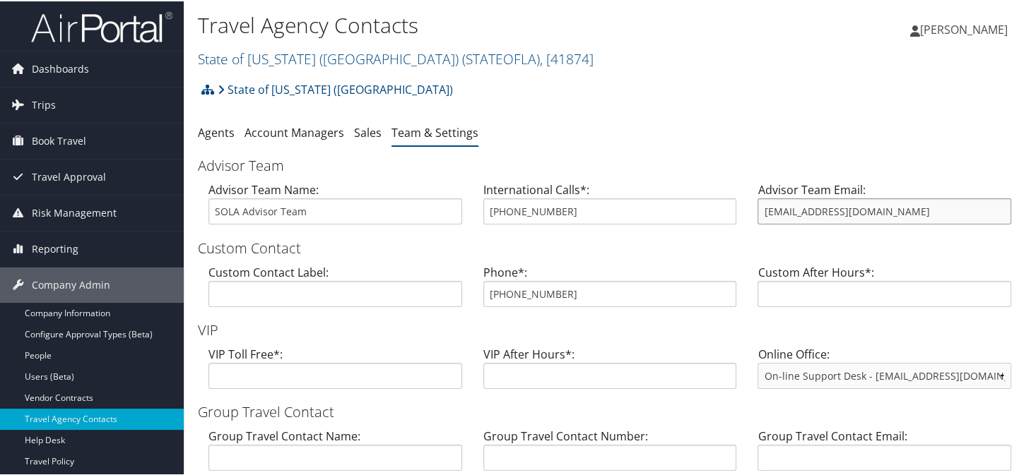
drag, startPoint x: 891, startPoint y: 216, endPoint x: 769, endPoint y: 215, distance: 122.2
click at [769, 215] on input "statela@CBTravel.com" at bounding box center [884, 210] width 254 height 26
click at [867, 213] on input "statela@CBTravel.com" at bounding box center [884, 210] width 254 height 26
drag, startPoint x: 851, startPoint y: 213, endPoint x: 750, endPoint y: 212, distance: 101.0
click at [750, 212] on div "Advisor Team Email: statela@CBTravel.com" at bounding box center [884, 207] width 275 height 54
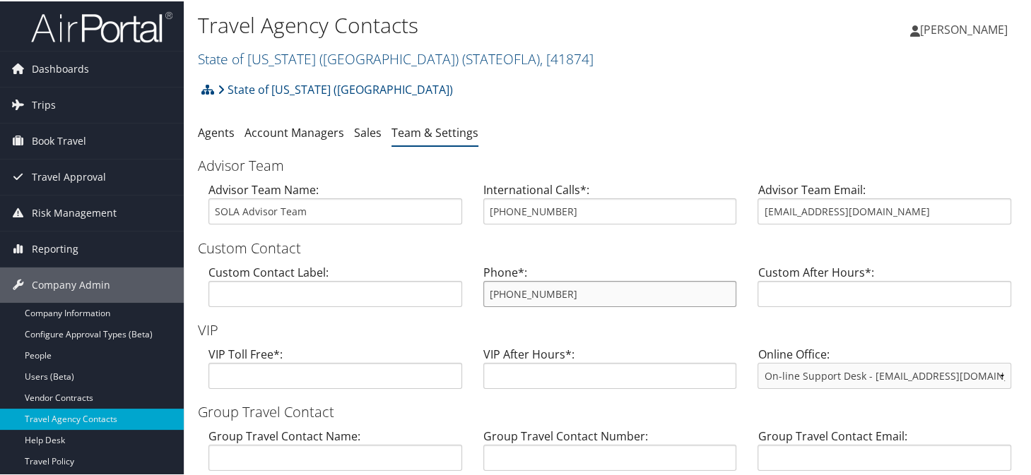
drag, startPoint x: 565, startPoint y: 296, endPoint x: 485, endPoint y: 299, distance: 79.9
click at [485, 299] on input "800-961-0720" at bounding box center [610, 293] width 254 height 26
drag, startPoint x: 865, startPoint y: 215, endPoint x: 752, endPoint y: 220, distance: 112.4
click at [752, 220] on div "Advisor Team Email: statela@CBTravel.com" at bounding box center [884, 207] width 275 height 54
click at [240, 57] on link "State of Louisiana (SOLA) ( STATEOFLA ) , [ 41874 ]" at bounding box center [396, 57] width 396 height 19
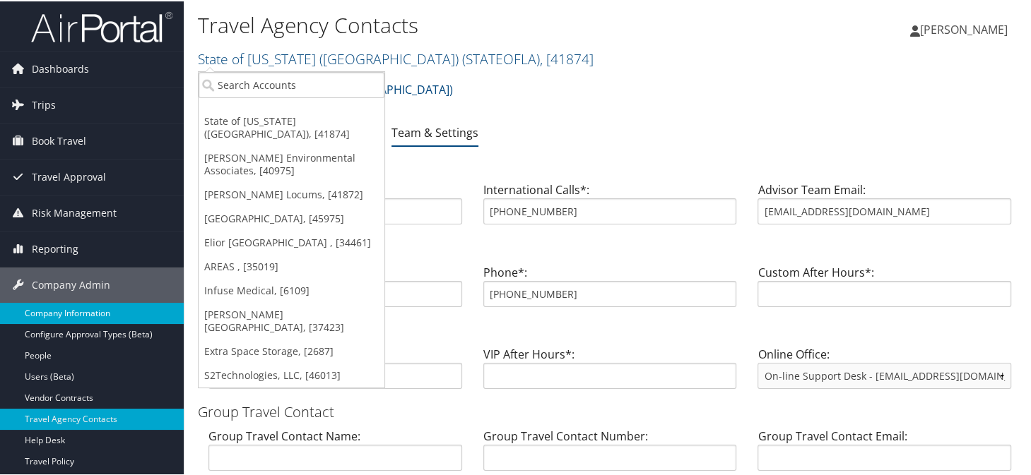
click at [45, 306] on link "Company Information" at bounding box center [92, 312] width 184 height 21
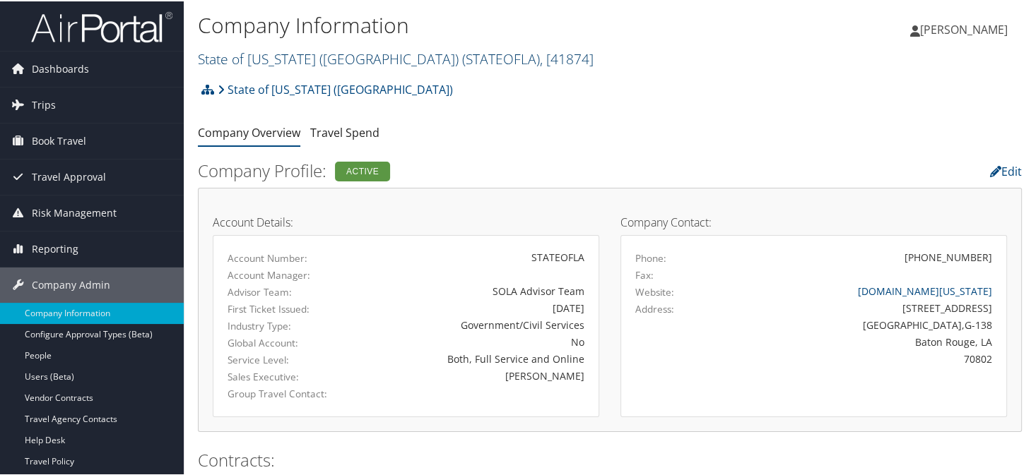
click at [266, 61] on link "State of Louisiana (SOLA) ( STATEOFLA ) , [ 41874 ]" at bounding box center [396, 57] width 396 height 19
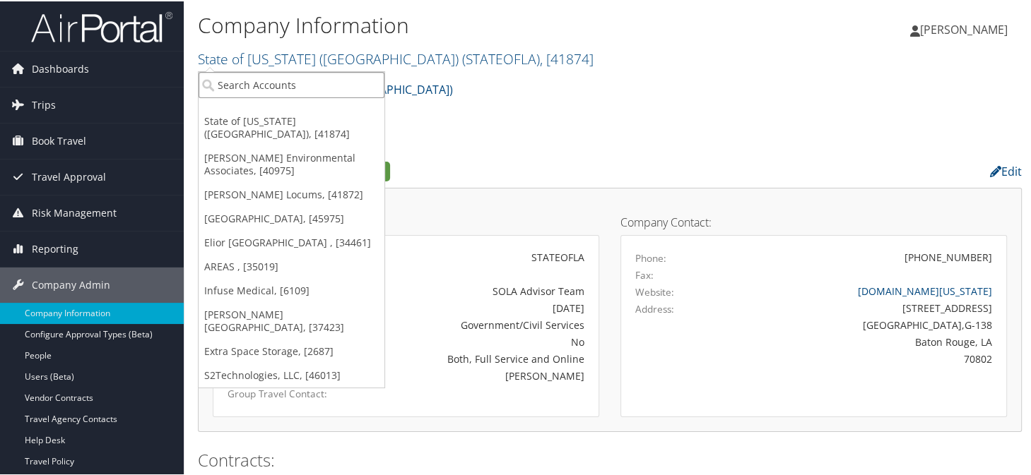
click at [264, 76] on input "search" at bounding box center [292, 84] width 186 height 26
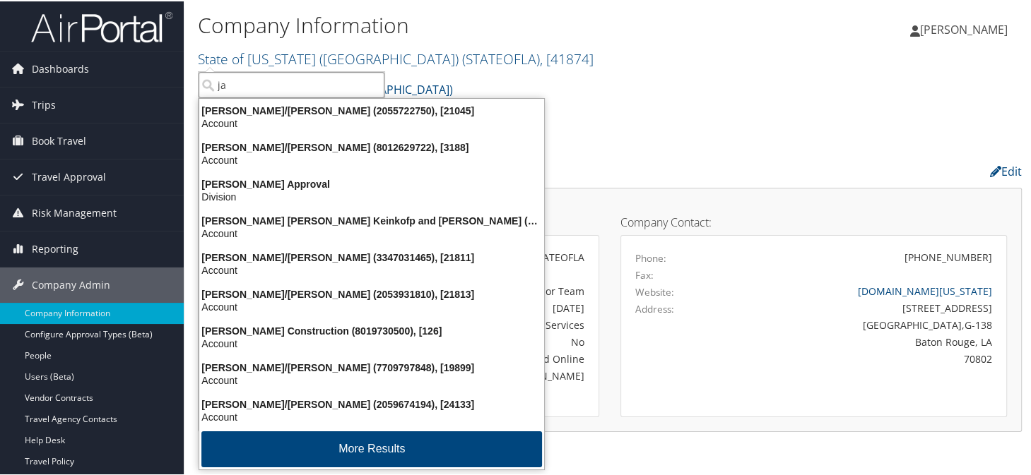
type input "j"
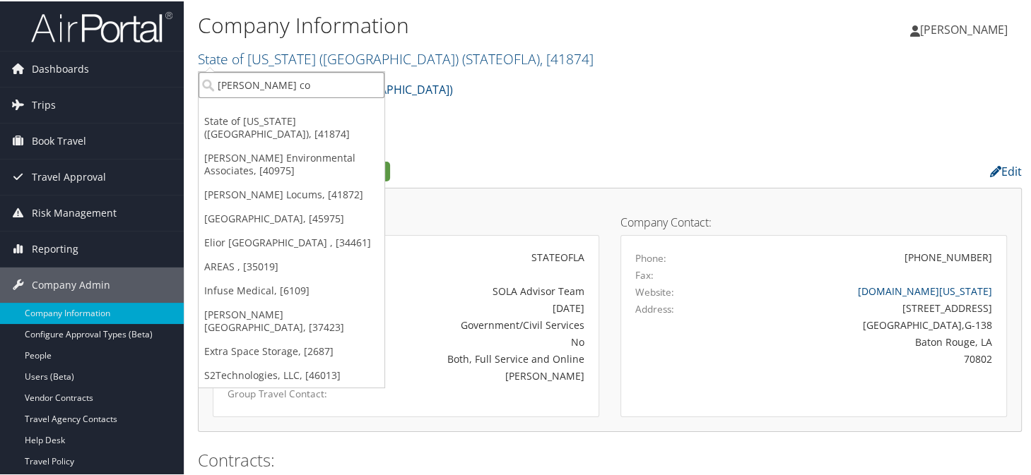
type input "jacobsen con"
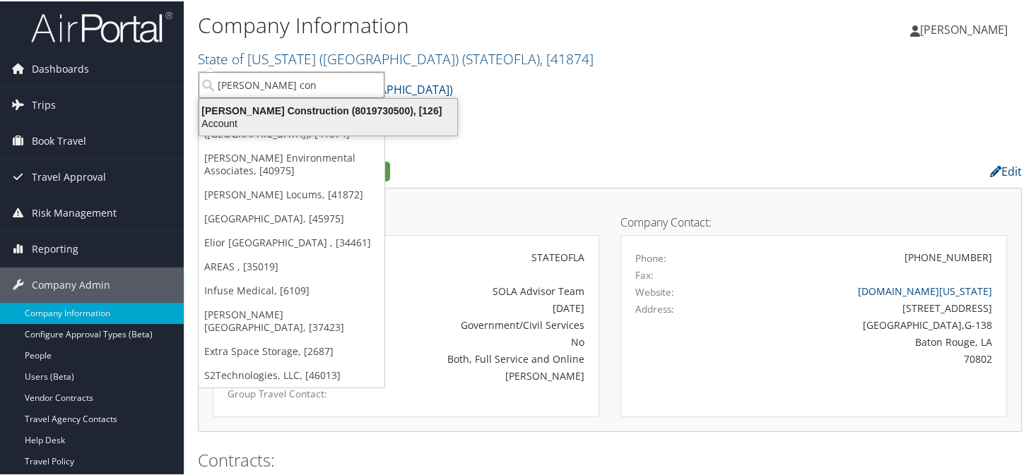
click at [289, 109] on div "Jacobsen Construction (8019730500), [126]" at bounding box center [328, 109] width 275 height 13
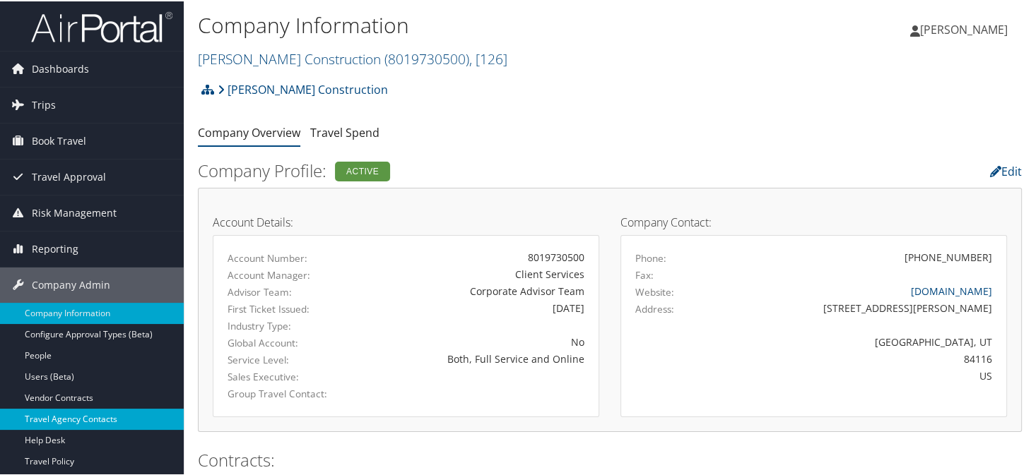
click at [88, 419] on link "Travel Agency Contacts" at bounding box center [92, 418] width 184 height 21
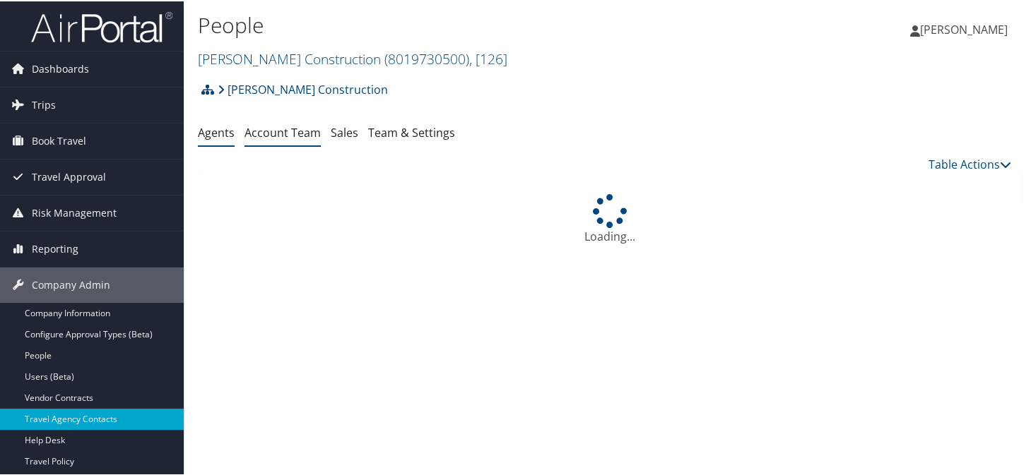
click at [264, 133] on link "Account Team" at bounding box center [282, 132] width 76 height 16
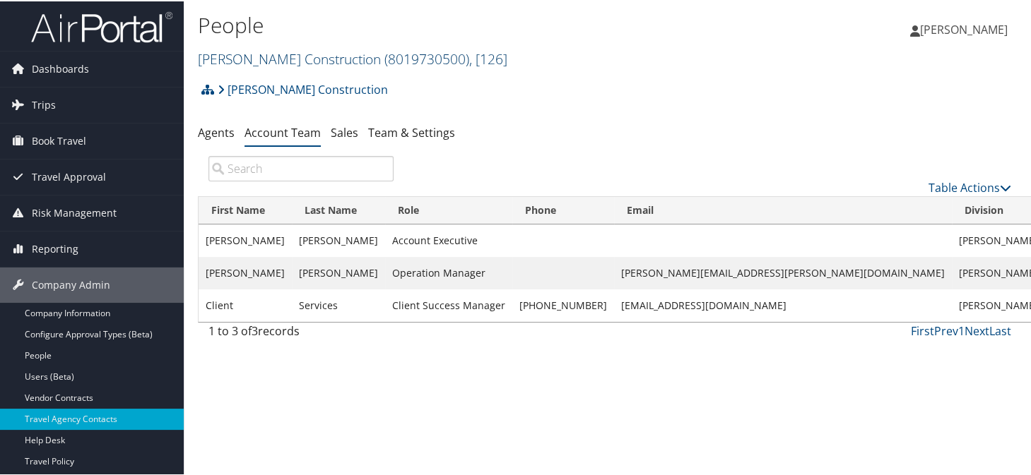
click at [270, 49] on link "Jacobsen Construction ( 8019730500 ) , [ 126 ]" at bounding box center [352, 57] width 309 height 19
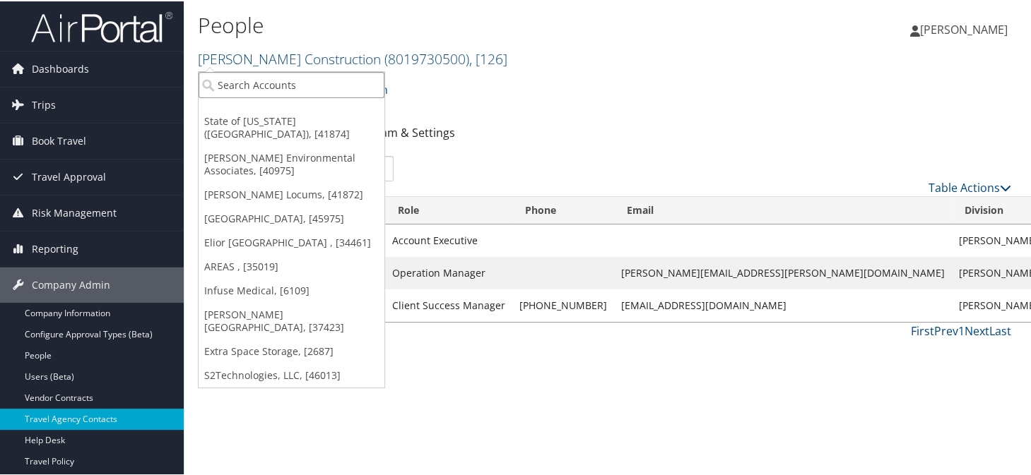
click at [268, 81] on input "search" at bounding box center [292, 84] width 186 height 26
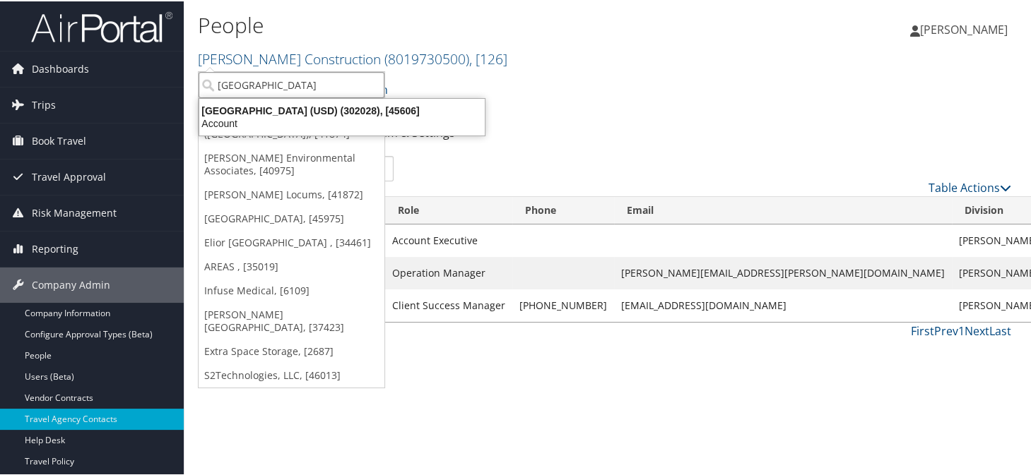
type input "university of san diego"
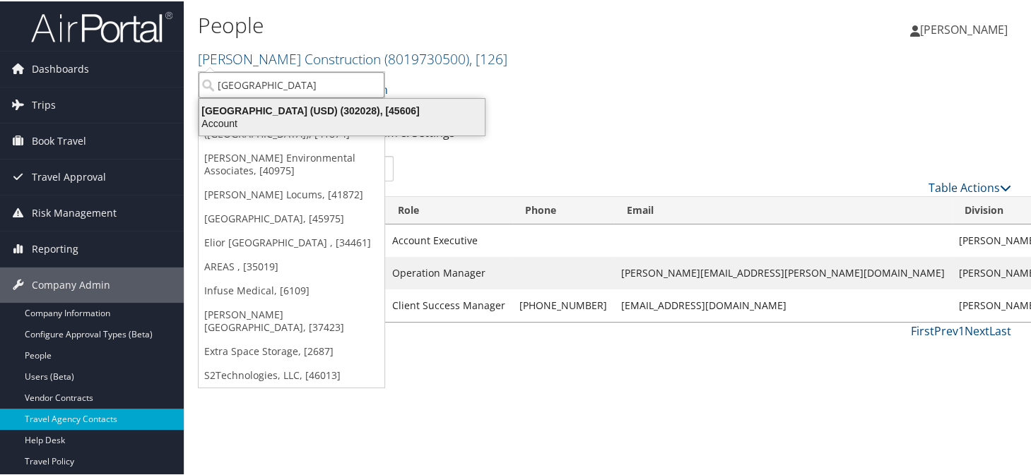
click at [268, 124] on div "Account" at bounding box center [342, 122] width 302 height 13
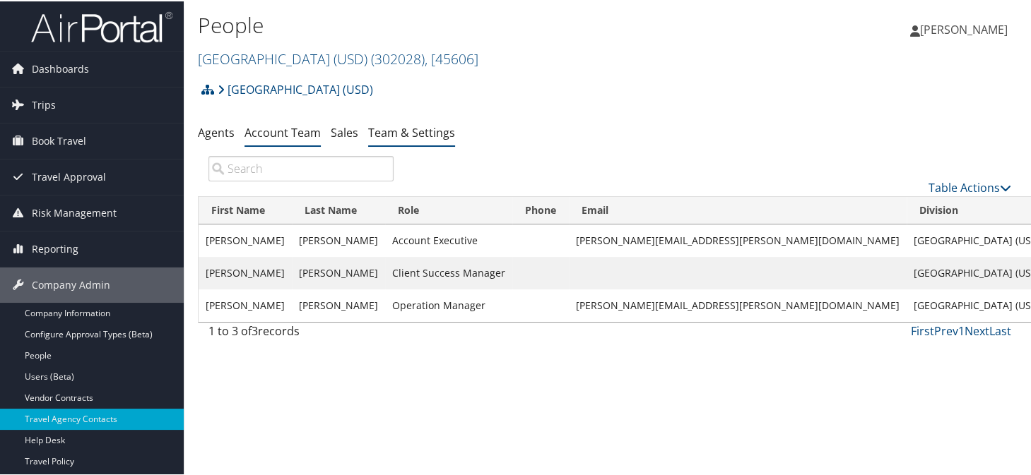
click at [402, 126] on link "Team & Settings" at bounding box center [411, 132] width 87 height 16
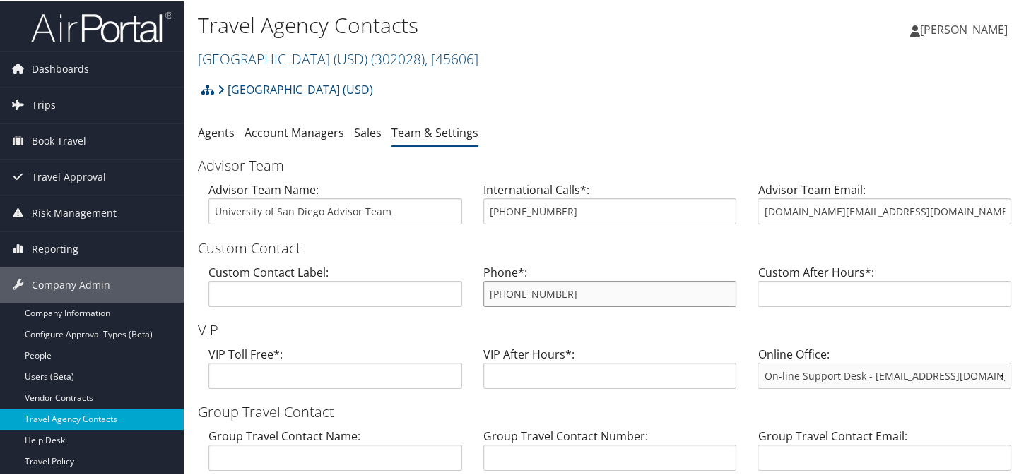
drag, startPoint x: 564, startPoint y: 292, endPoint x: 473, endPoint y: 292, distance: 91.1
click at [473, 292] on div "Phone*: [PHONE_NUMBER]" at bounding box center [610, 290] width 275 height 54
drag, startPoint x: 920, startPoint y: 210, endPoint x: 753, endPoint y: 211, distance: 167.4
click at [747, 208] on div "Advisor Team Email: [DOMAIN_NAME][EMAIL_ADDRESS][DOMAIN_NAME]" at bounding box center [884, 207] width 275 height 54
